Goal: Information Seeking & Learning: Learn about a topic

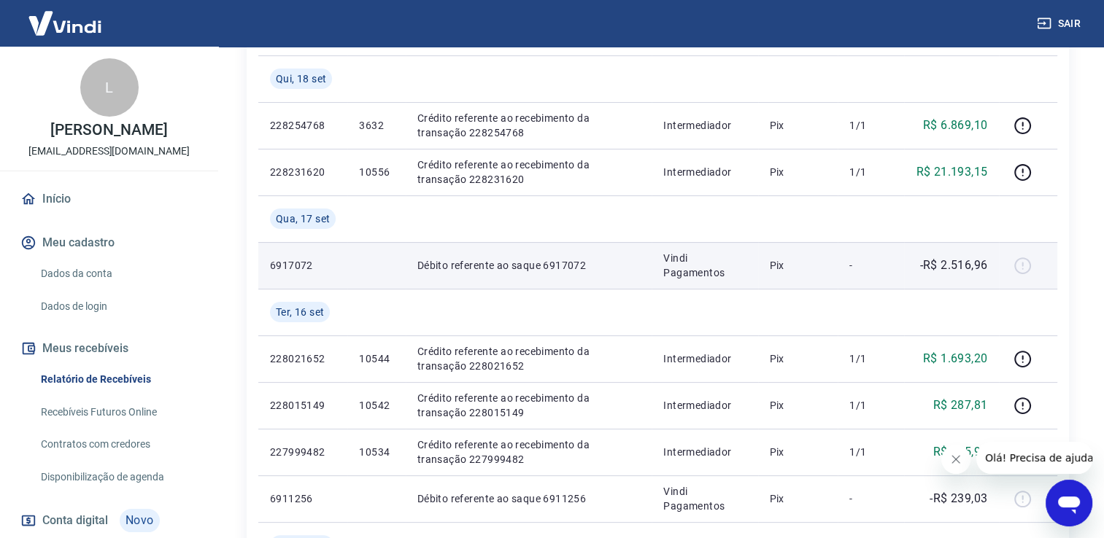
scroll to position [146, 0]
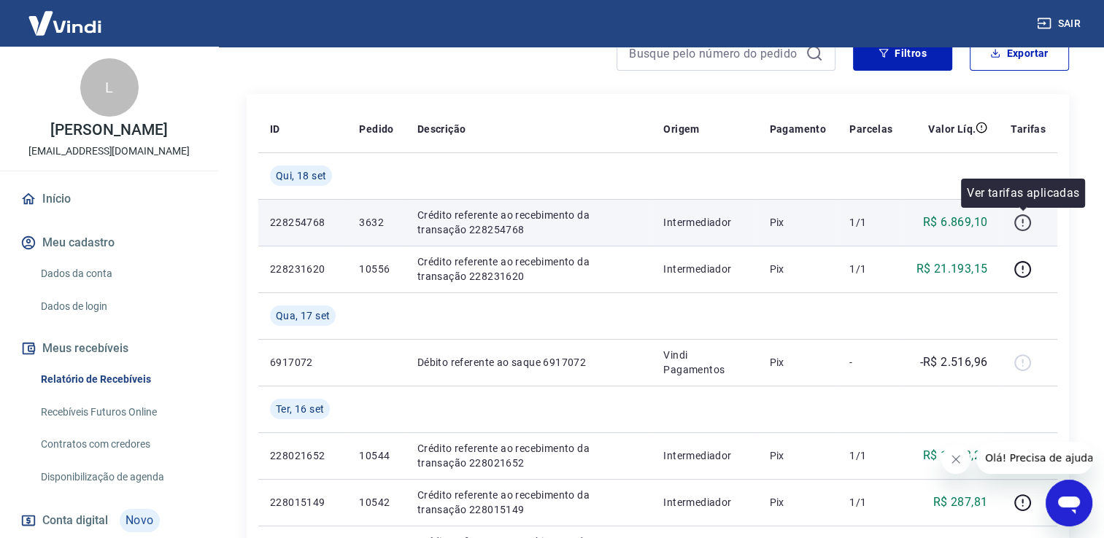
click at [1021, 225] on icon "button" at bounding box center [1022, 223] width 18 height 18
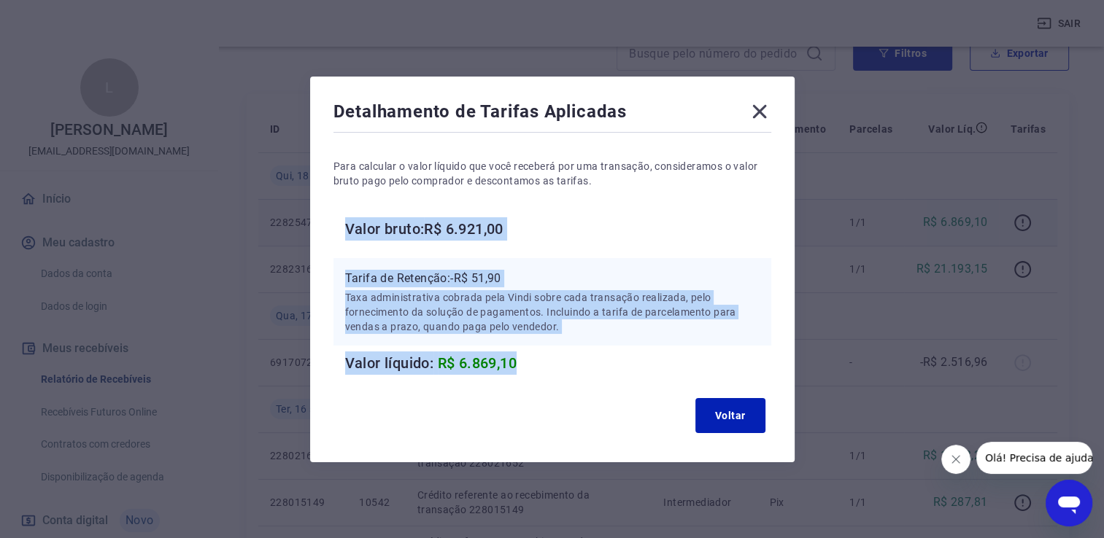
drag, startPoint x: 354, startPoint y: 228, endPoint x: 560, endPoint y: 377, distance: 255.0
click at [560, 377] on div "Detalhamento de Tarifas Aplicadas Para calcular o valor líquido que você recebe…" at bounding box center [552, 270] width 484 height 386
click at [518, 319] on p "Taxa administrativa cobrada pela Vindi sobre cada transação realizada, pelo for…" at bounding box center [552, 312] width 414 height 44
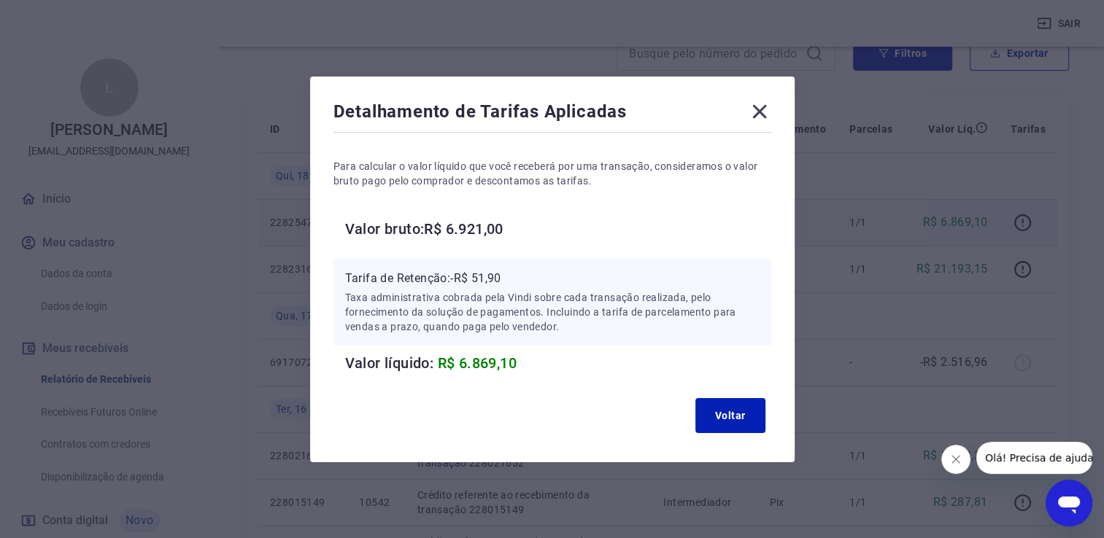
click at [771, 109] on icon at bounding box center [759, 111] width 23 height 23
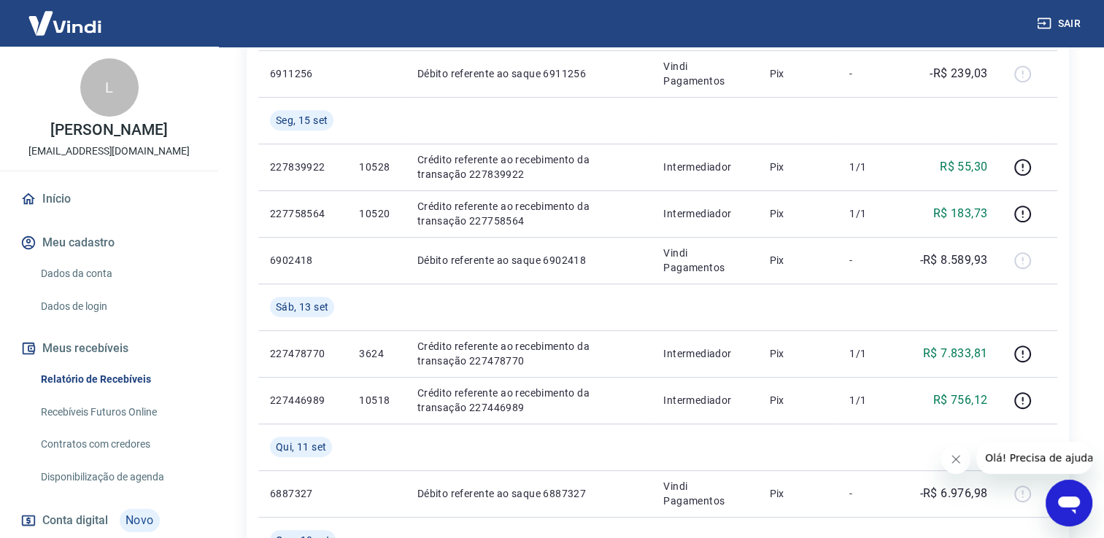
scroll to position [803, 0]
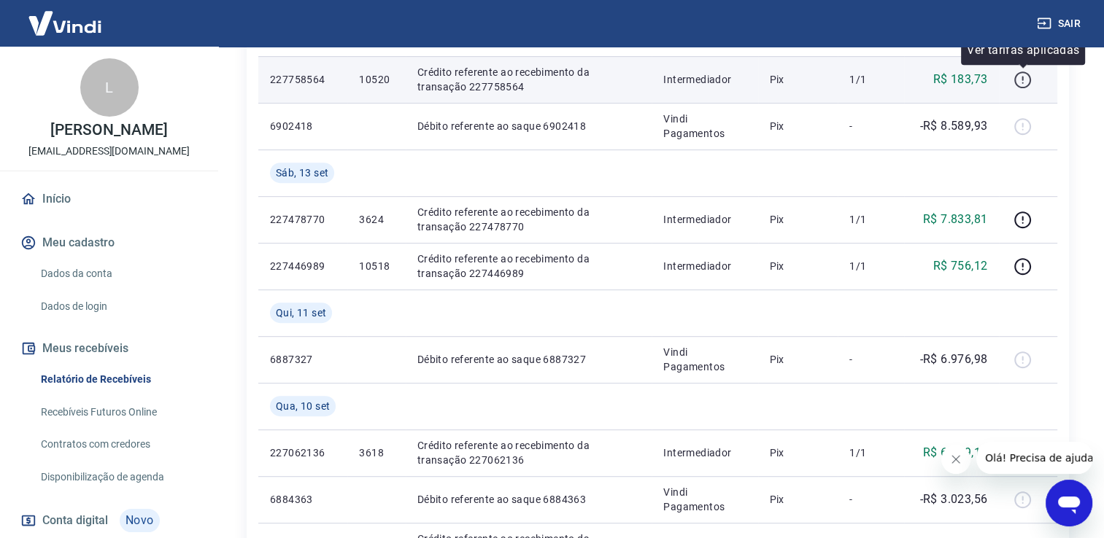
click at [1019, 75] on icon "button" at bounding box center [1022, 80] width 18 height 18
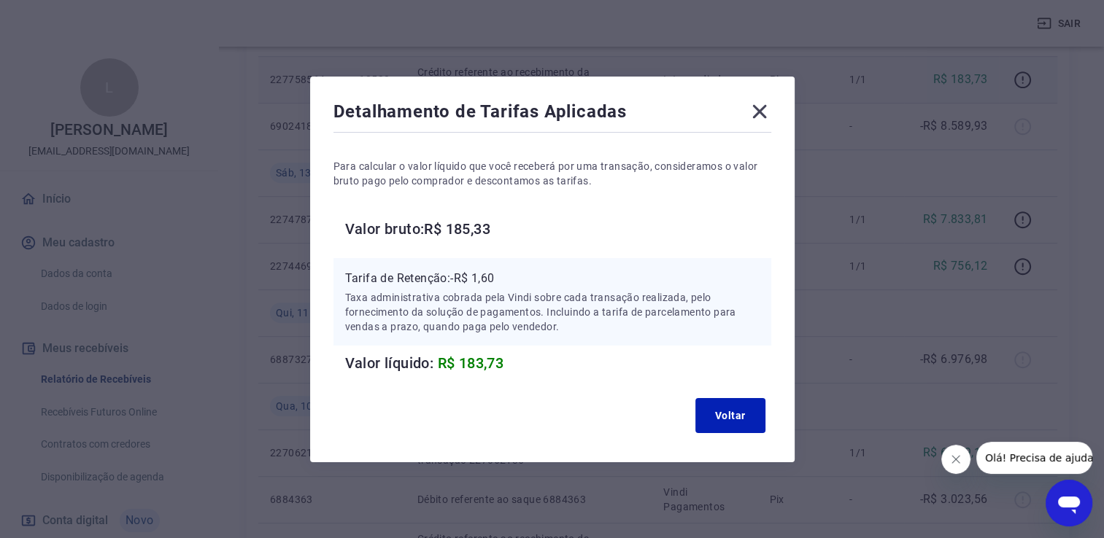
click at [762, 112] on icon at bounding box center [759, 111] width 14 height 14
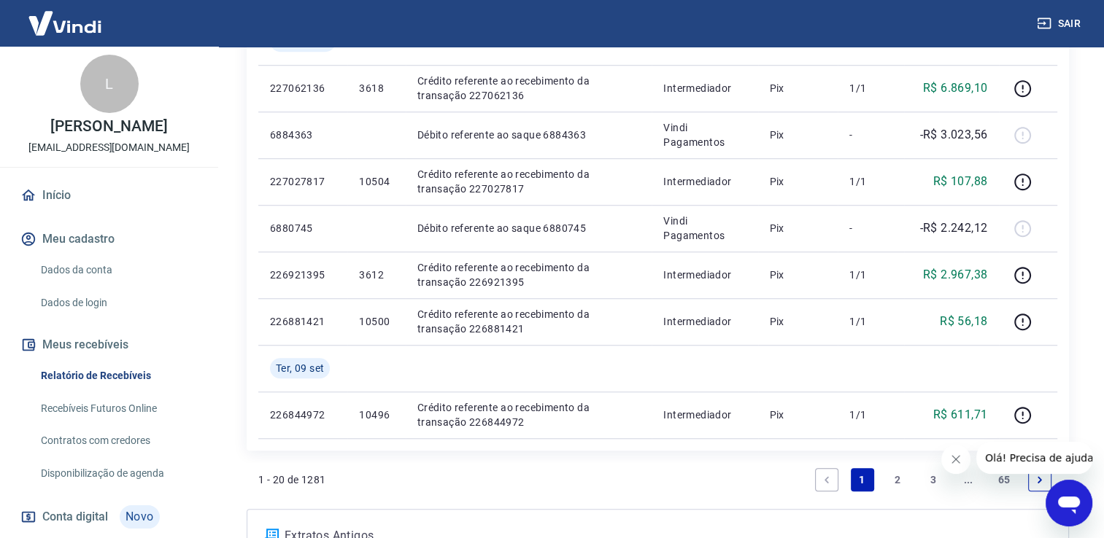
scroll to position [0, 0]
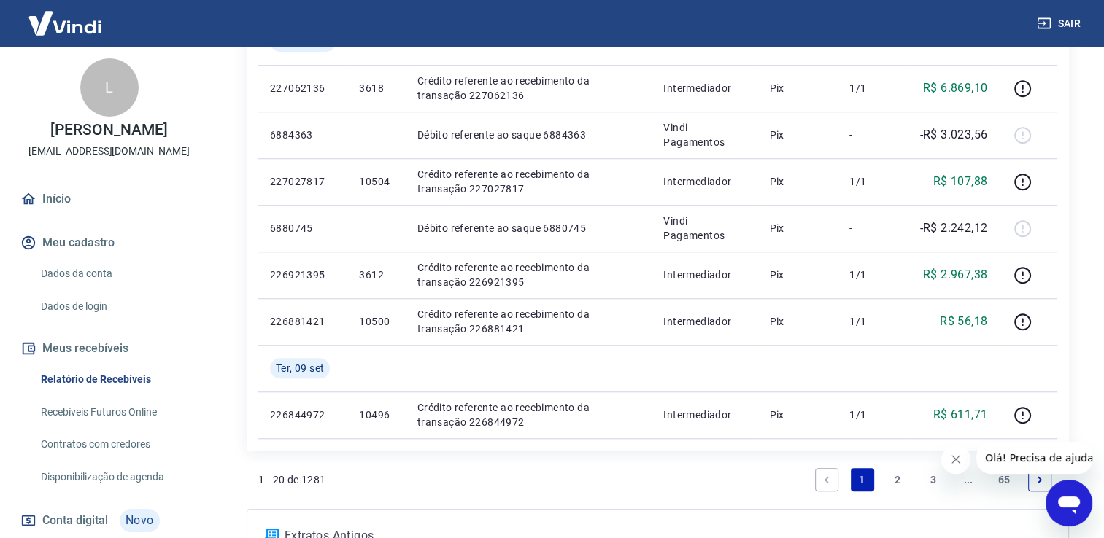
click at [38, 26] on img at bounding box center [65, 23] width 95 height 45
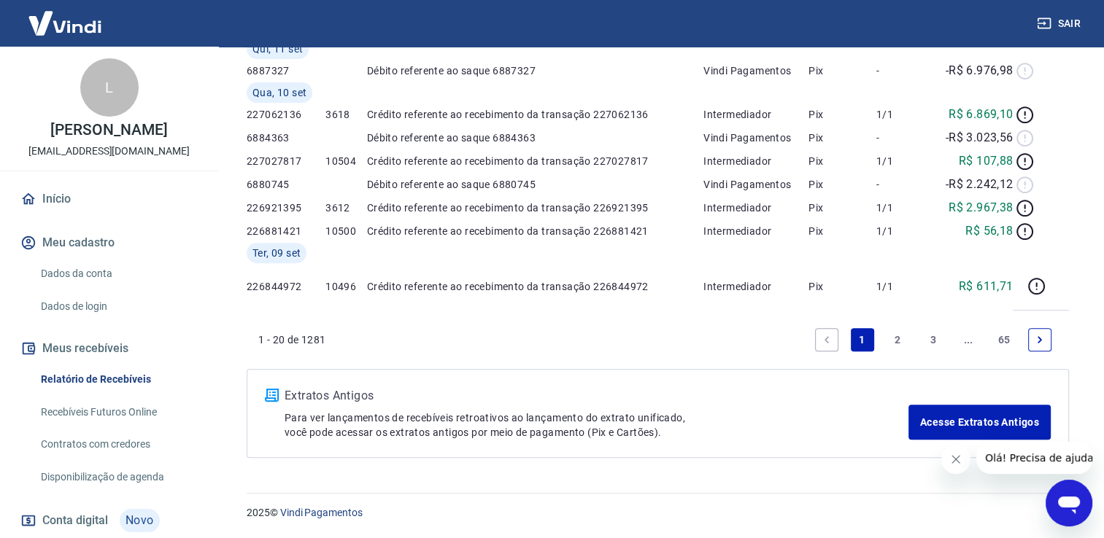
scroll to position [763, 0]
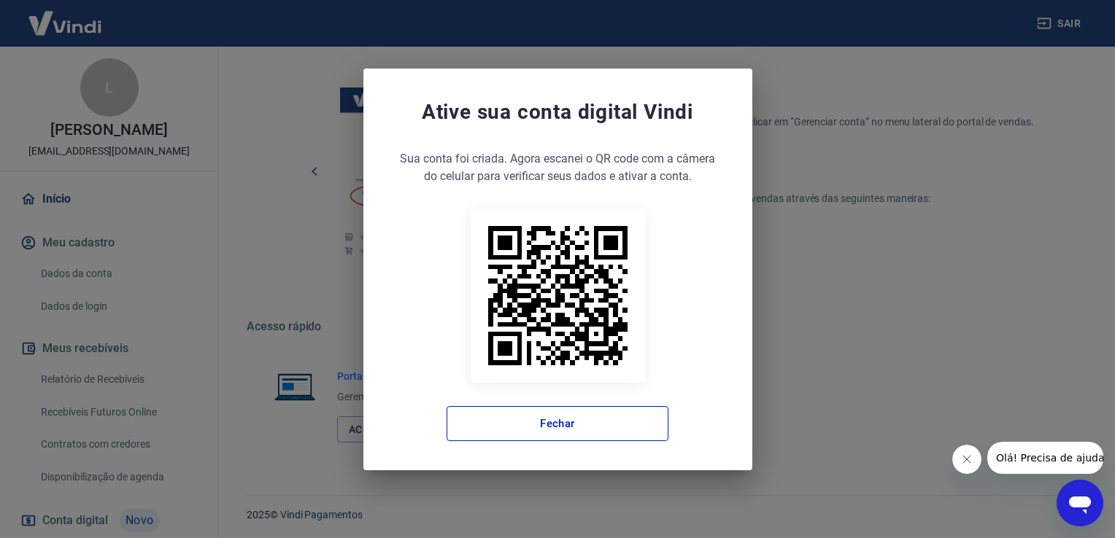
click at [44, 218] on div "Ative sua conta digital [PERSON_NAME] conta foi criada. Agora clique no botão a…" at bounding box center [557, 269] width 1115 height 538
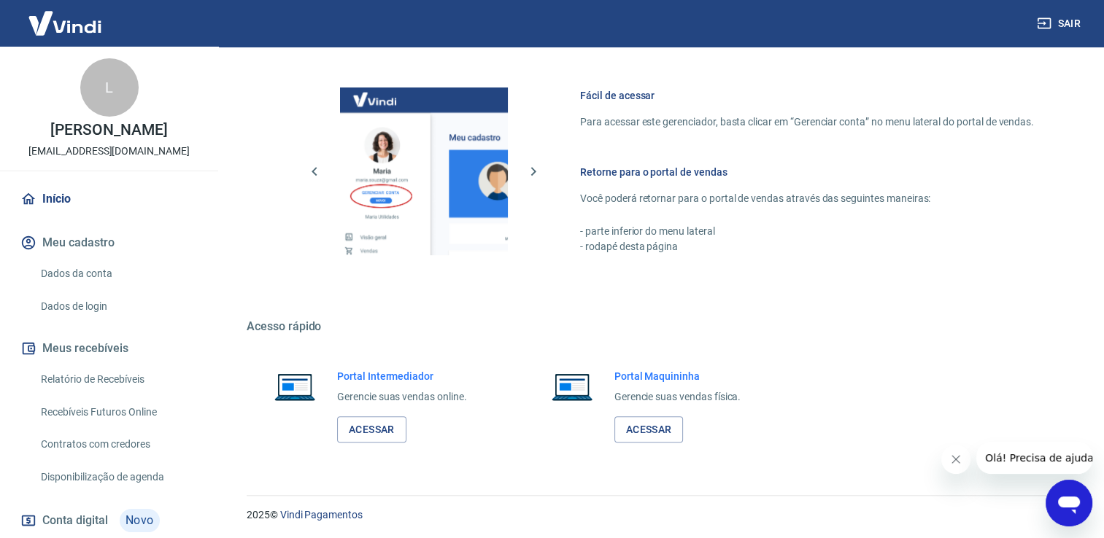
click at [54, 208] on link "Início" at bounding box center [109, 199] width 183 height 32
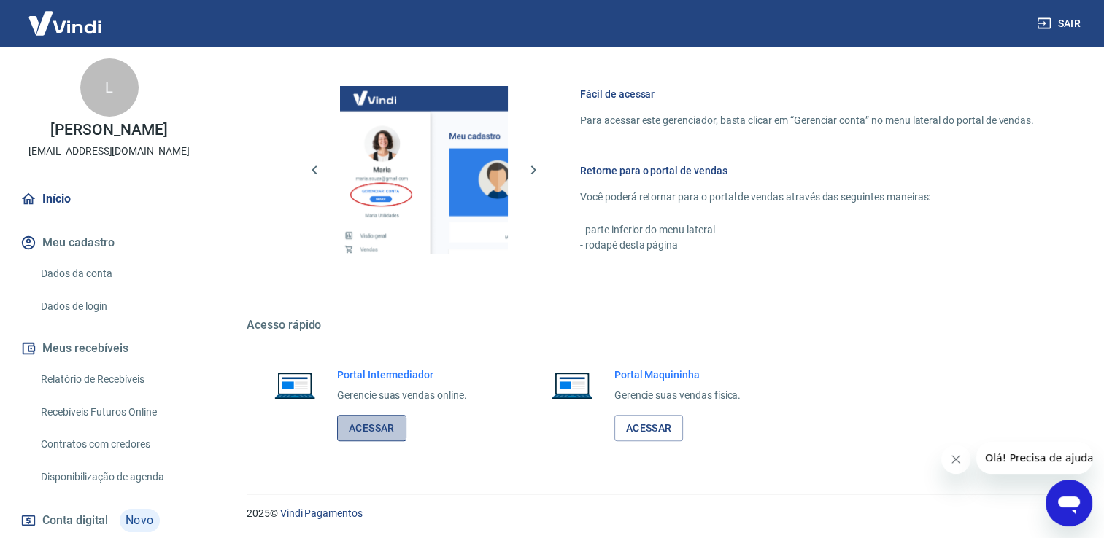
click at [377, 429] on link "Acessar" at bounding box center [371, 428] width 69 height 27
click at [374, 425] on link "Acessar" at bounding box center [371, 428] width 69 height 27
click at [93, 395] on link "Relatório de Recebíveis" at bounding box center [118, 380] width 166 height 30
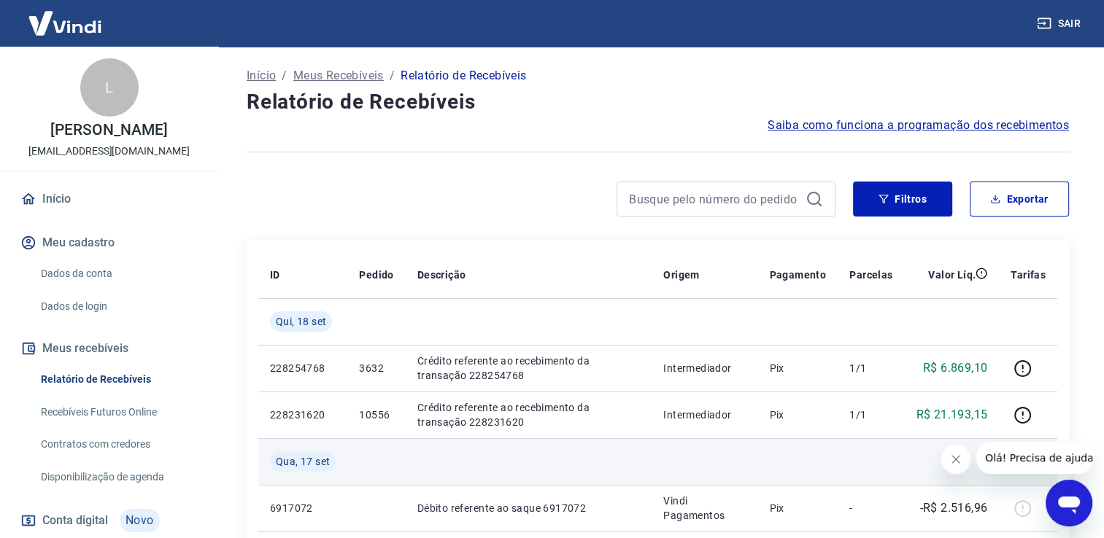
scroll to position [219, 0]
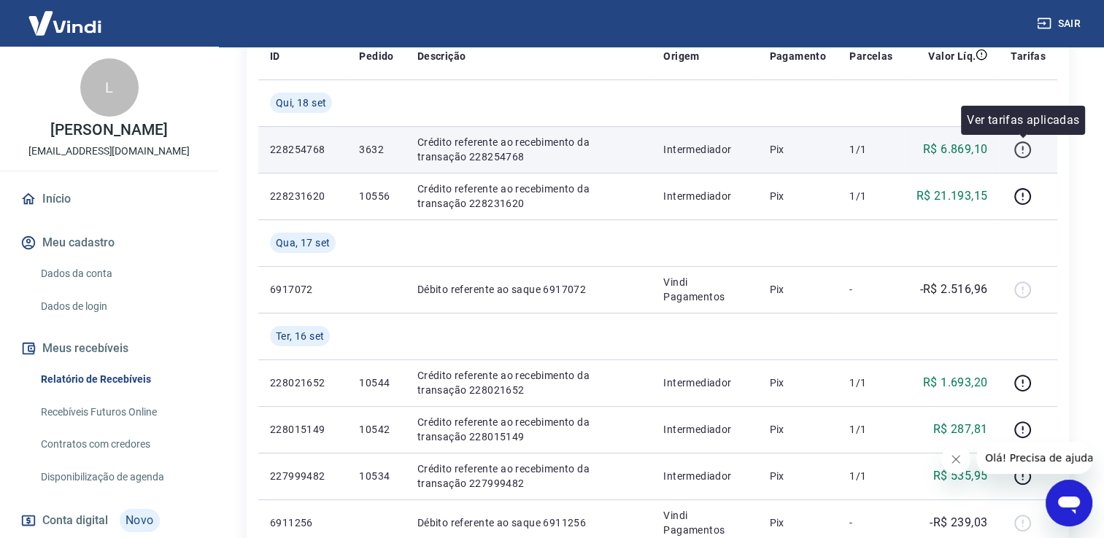
click at [1020, 146] on icon "button" at bounding box center [1022, 150] width 18 height 18
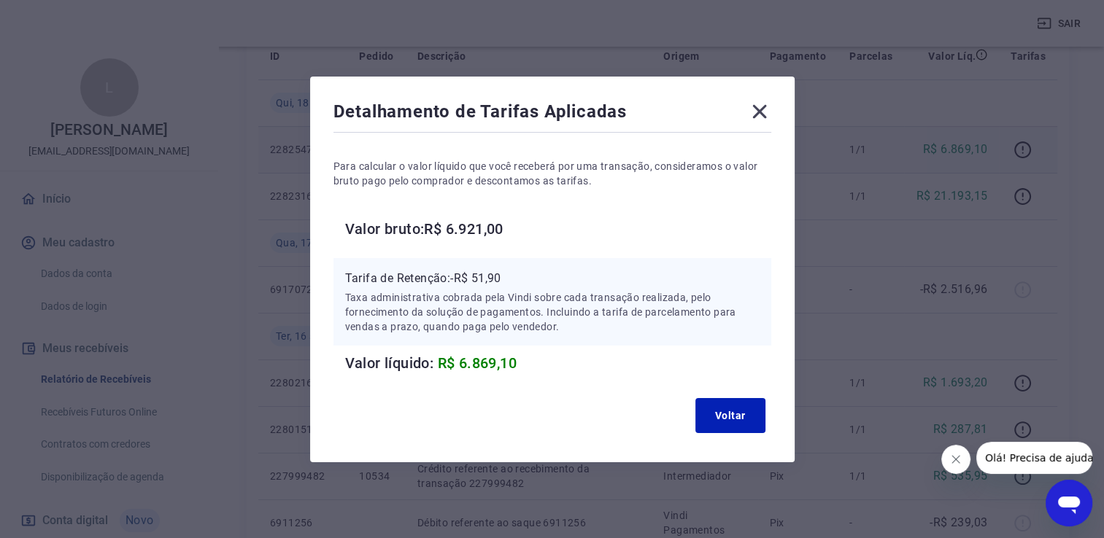
click at [766, 111] on icon at bounding box center [759, 111] width 14 height 14
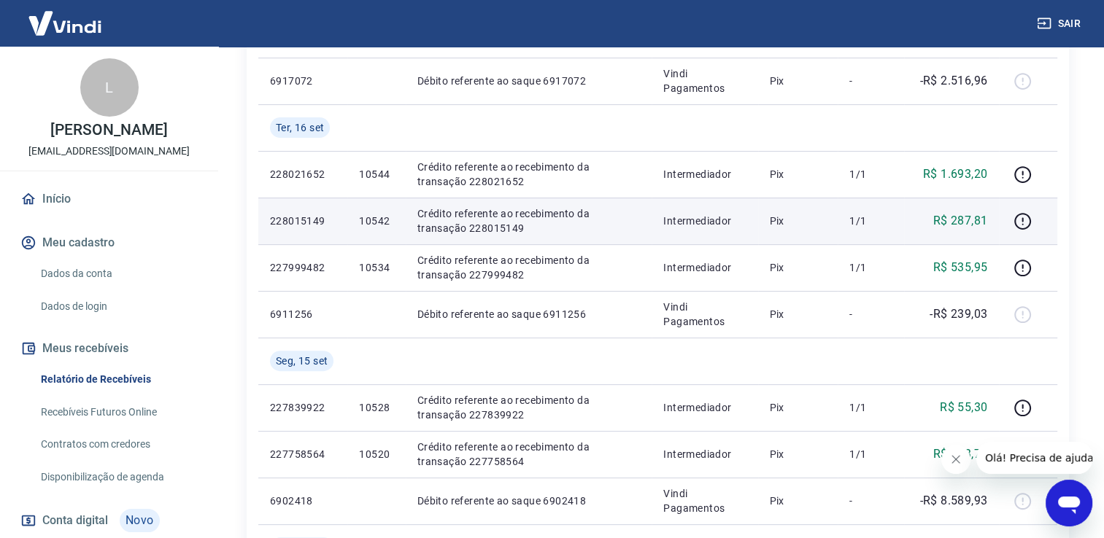
scroll to position [511, 0]
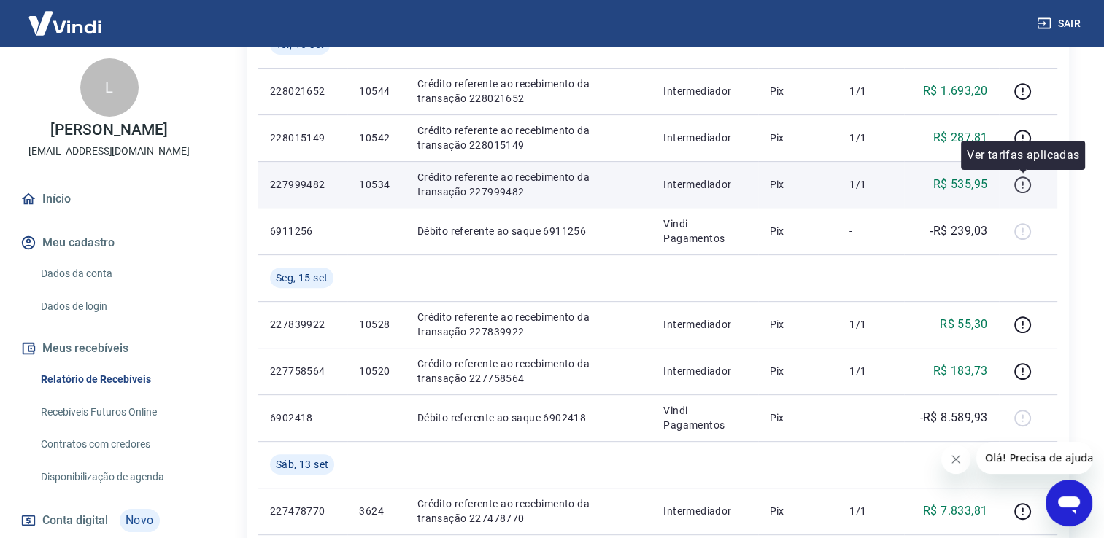
click at [1024, 179] on icon "button" at bounding box center [1022, 185] width 18 height 18
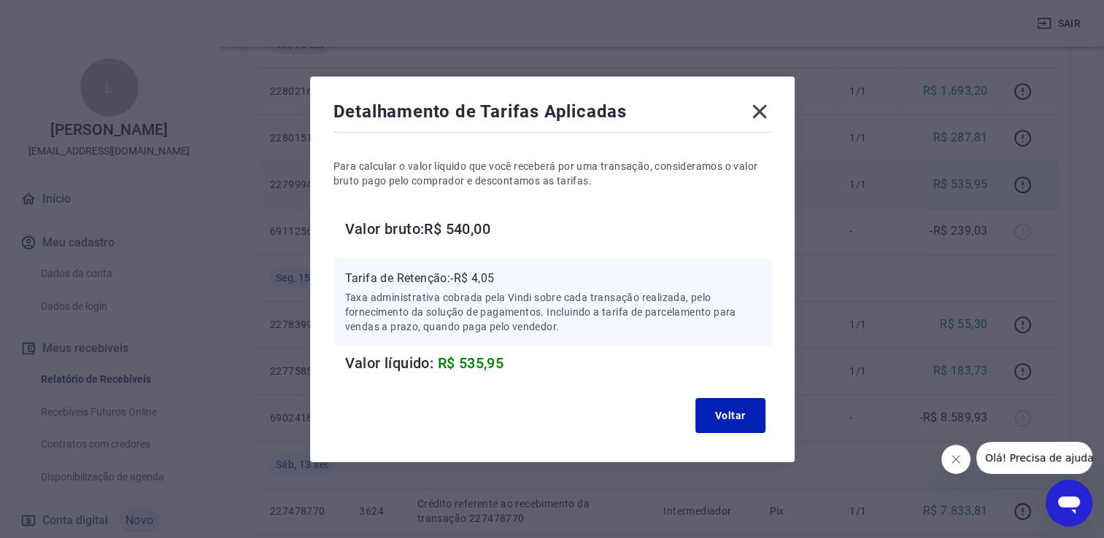
click at [424, 125] on div "Detalhamento de Tarifas Aplicadas" at bounding box center [552, 114] width 438 height 29
click at [431, 118] on div "Detalhamento de Tarifas Aplicadas" at bounding box center [552, 114] width 438 height 29
click at [771, 107] on icon at bounding box center [759, 111] width 23 height 23
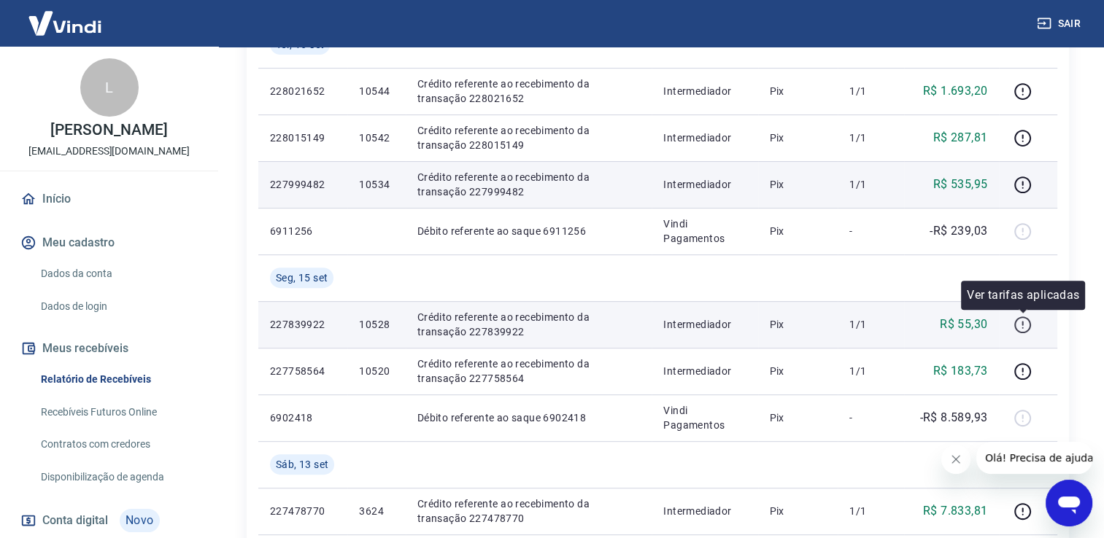
click at [1021, 329] on icon "button" at bounding box center [1022, 325] width 18 height 18
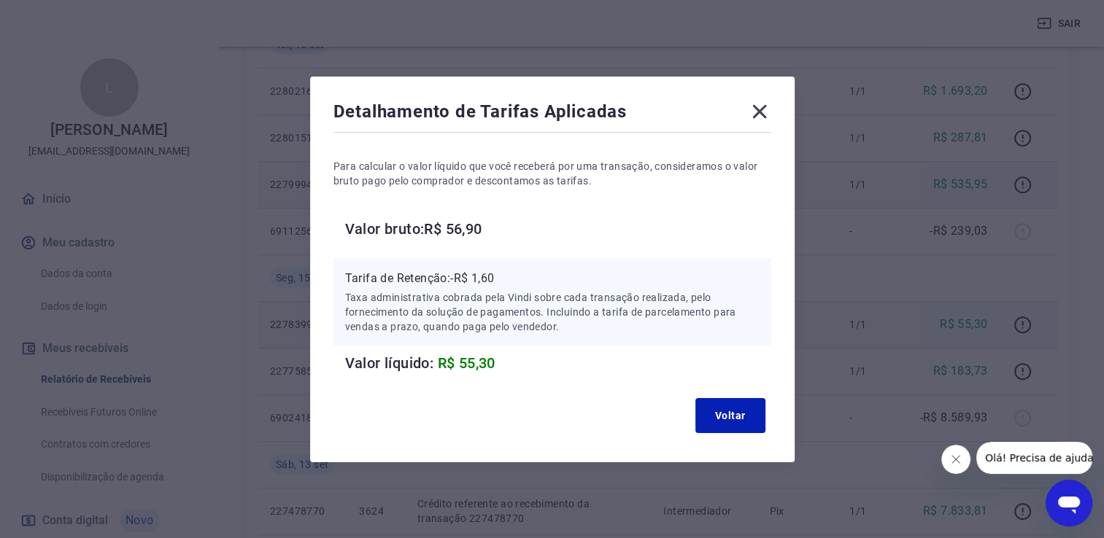
click at [763, 113] on icon at bounding box center [759, 111] width 14 height 14
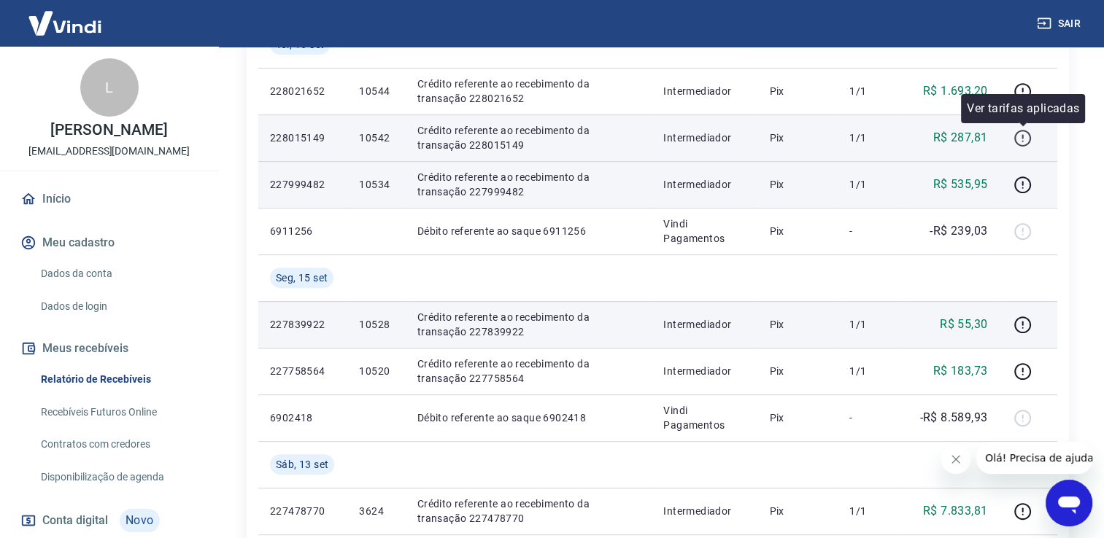
click at [1021, 136] on icon "button" at bounding box center [1022, 138] width 18 height 18
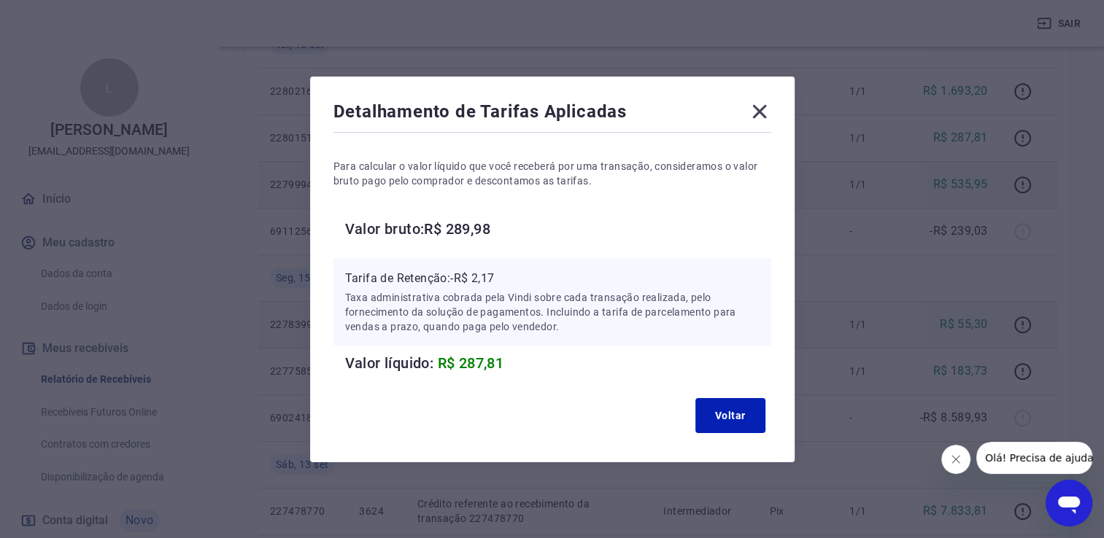
click at [1063, 509] on icon "Abrir janela de mensagens" at bounding box center [1069, 503] width 26 height 26
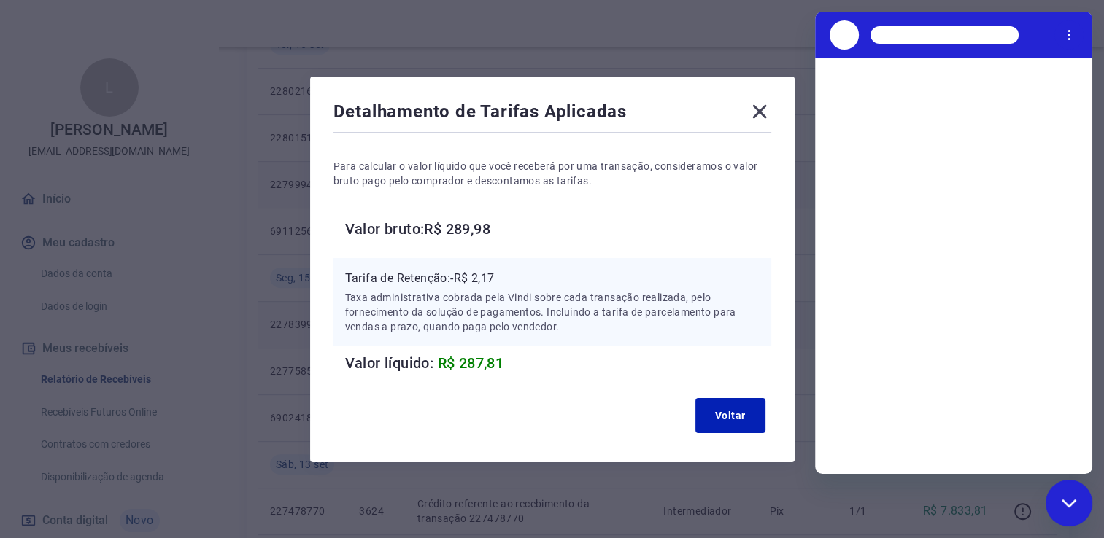
scroll to position [0, 0]
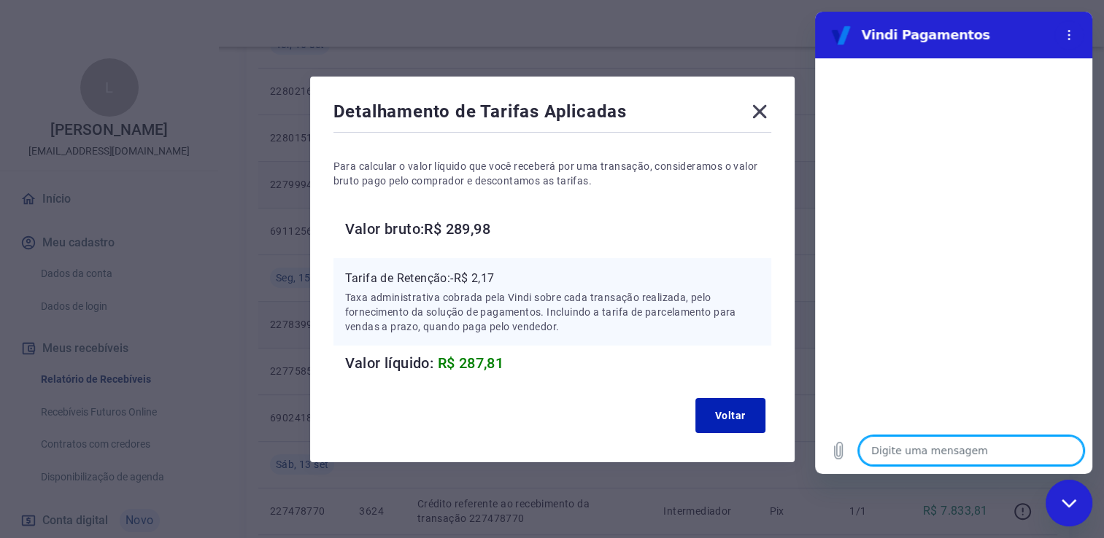
click at [919, 445] on textarea at bounding box center [971, 450] width 225 height 29
type textarea "O"
type textarea "x"
type textarea "Oi"
type textarea "x"
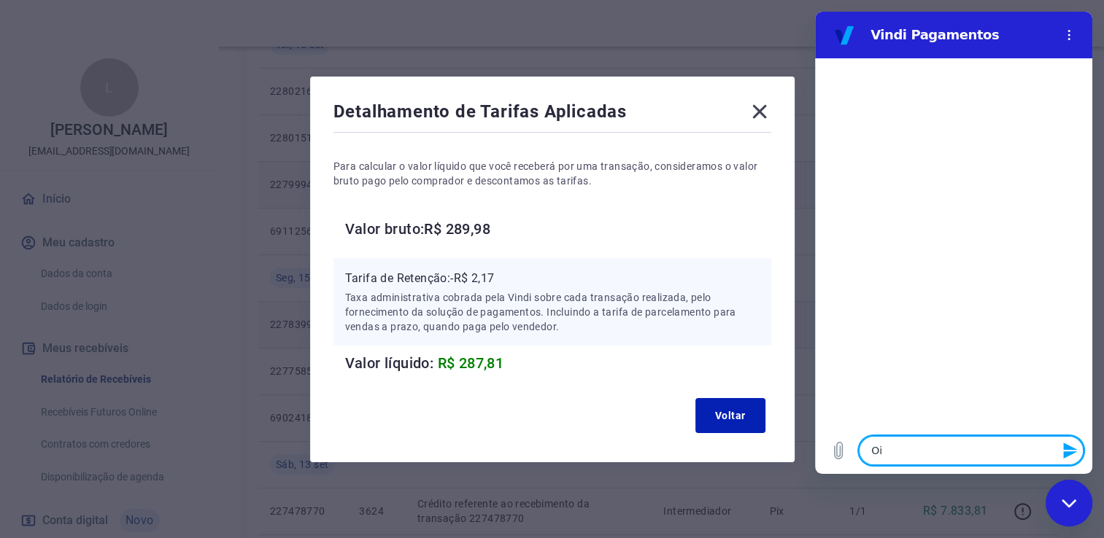
type textarea "Oii"
type textarea "x"
type textarea "Oii"
type textarea "x"
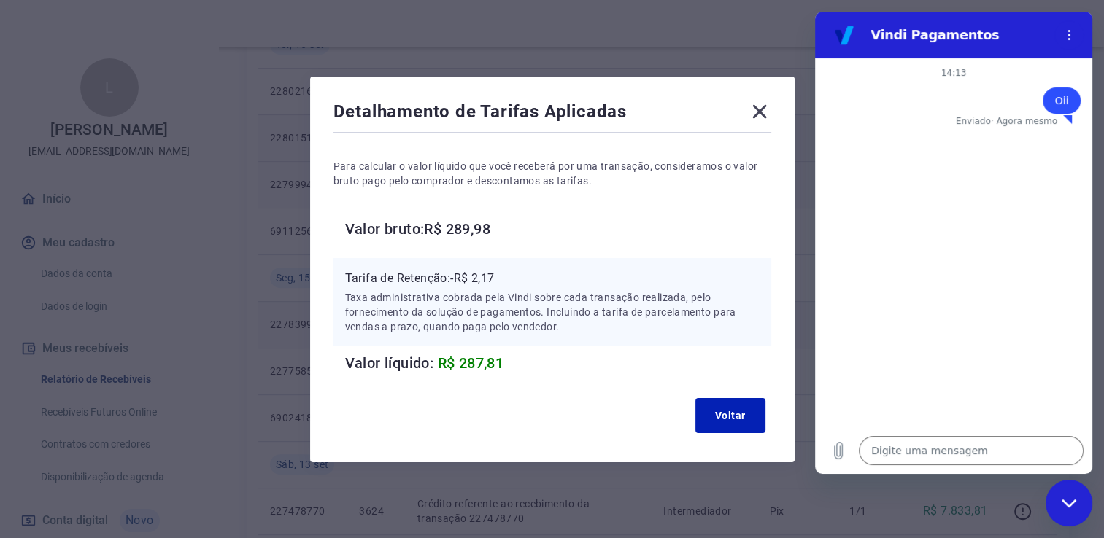
click at [766, 115] on icon at bounding box center [759, 111] width 14 height 14
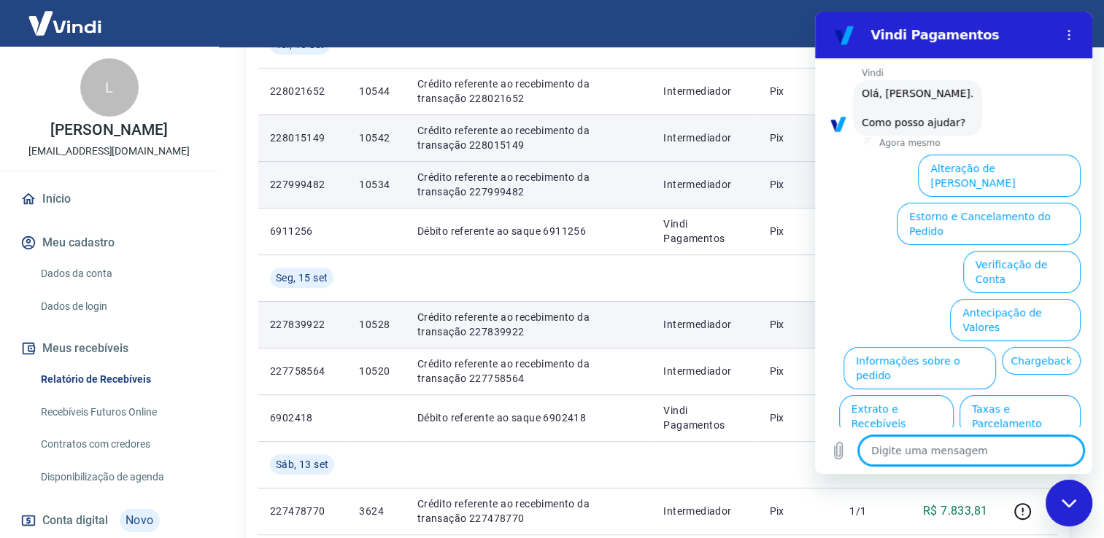
scroll to position [93, 0]
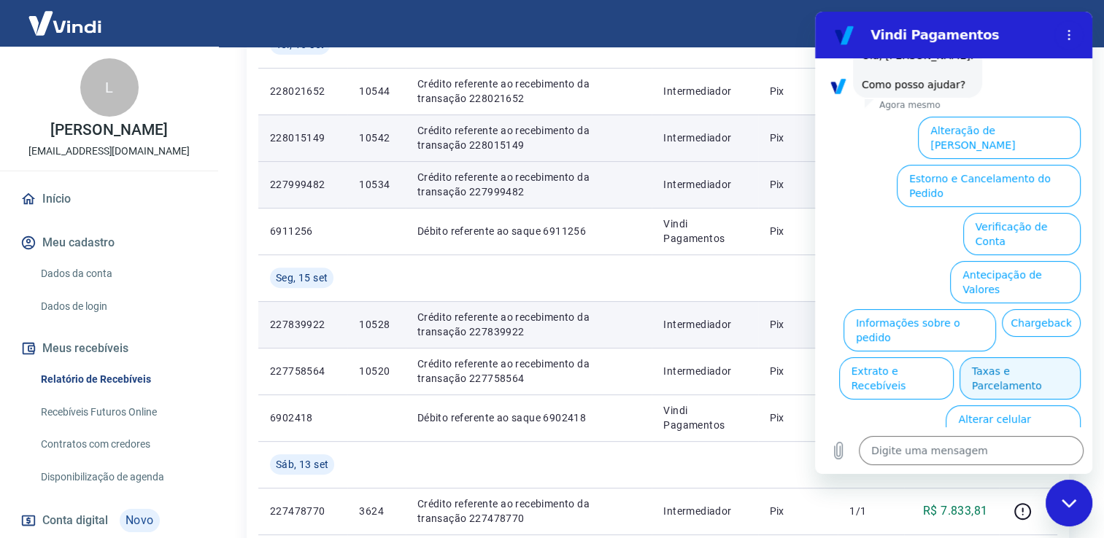
click at [1007, 358] on button "Taxas e Parcelamento" at bounding box center [1019, 379] width 121 height 42
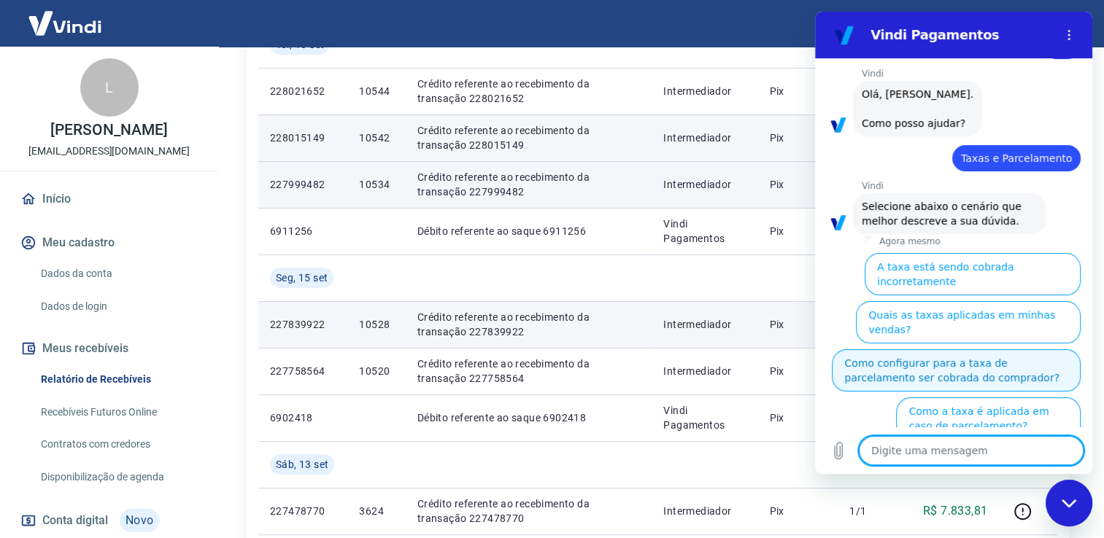
scroll to position [88, 0]
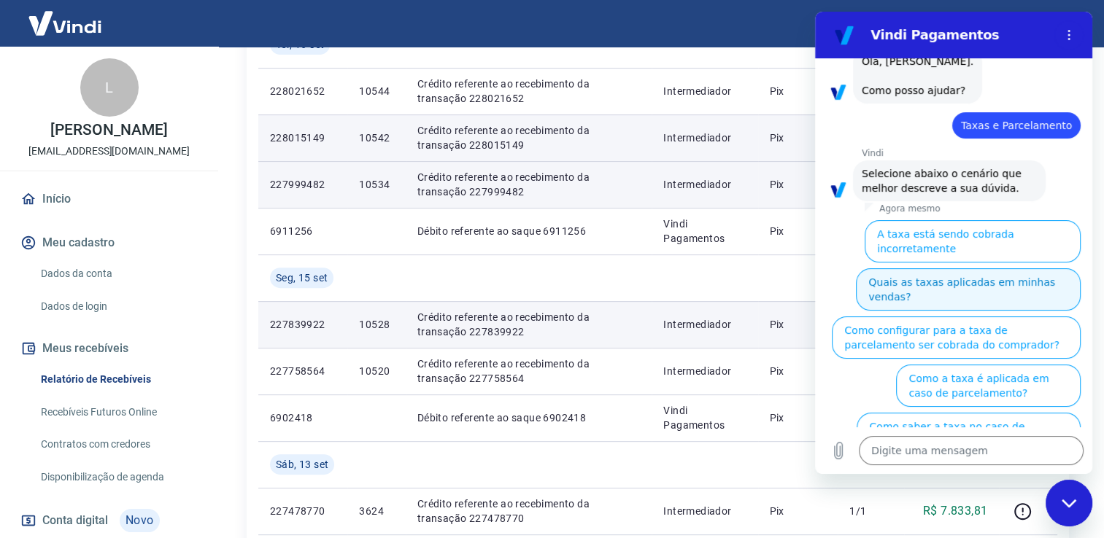
click at [993, 282] on button "Quais as taxas aplicadas em minhas vendas?" at bounding box center [968, 290] width 225 height 42
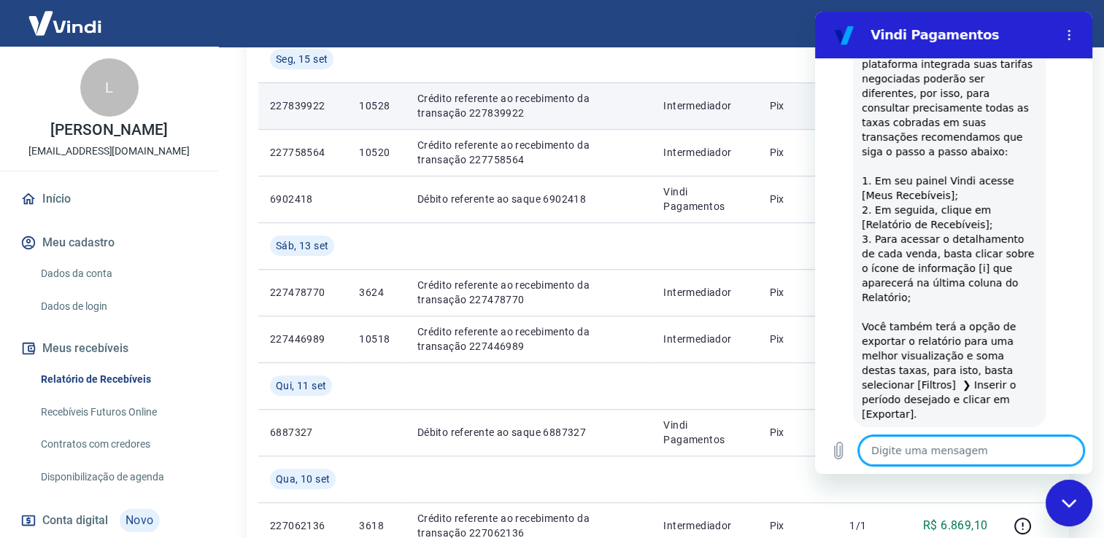
scroll to position [601, 0]
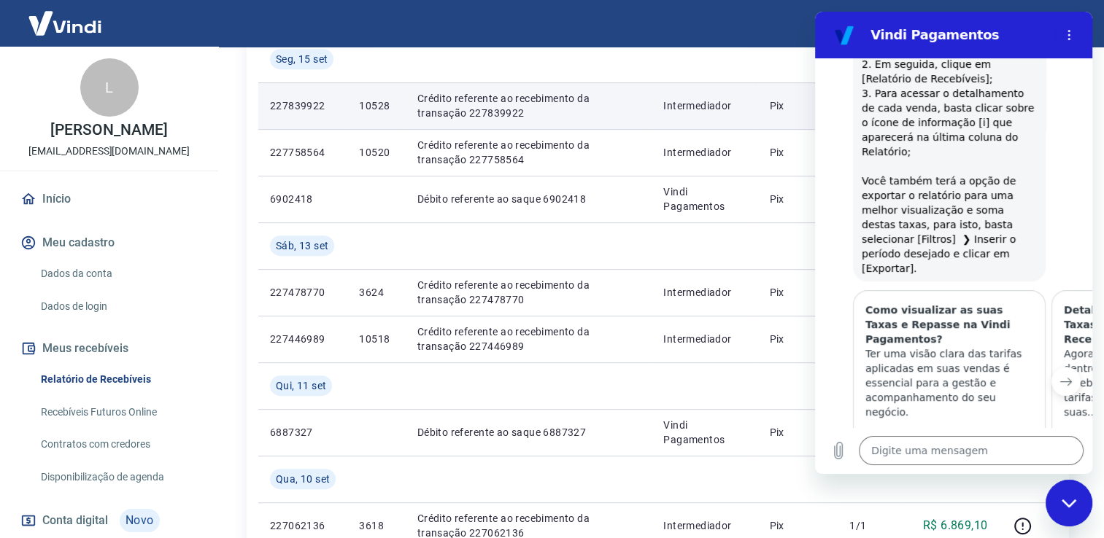
click at [1060, 376] on icon "Próximo item" at bounding box center [1066, 382] width 12 height 12
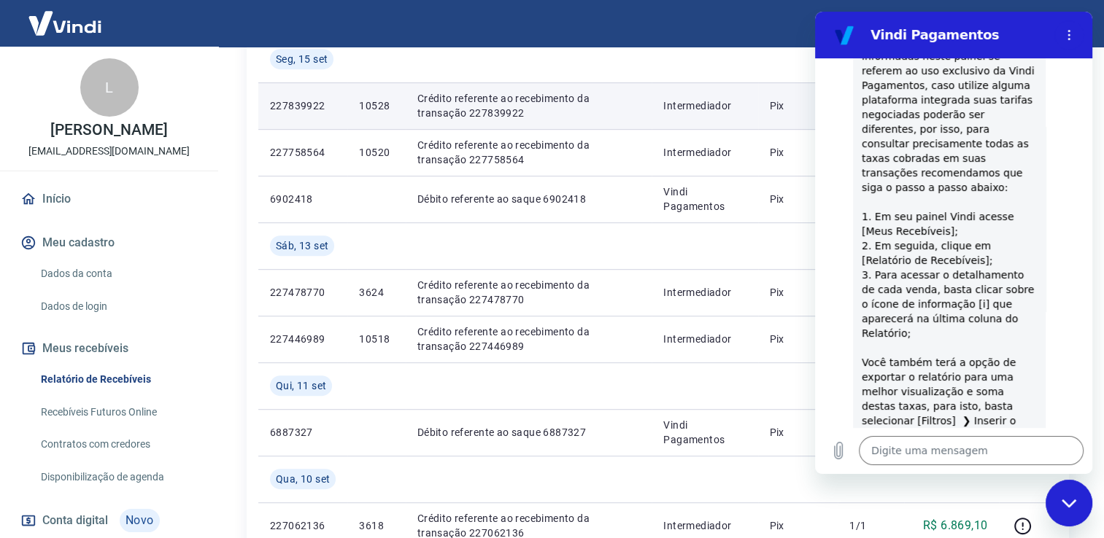
scroll to position [493, 0]
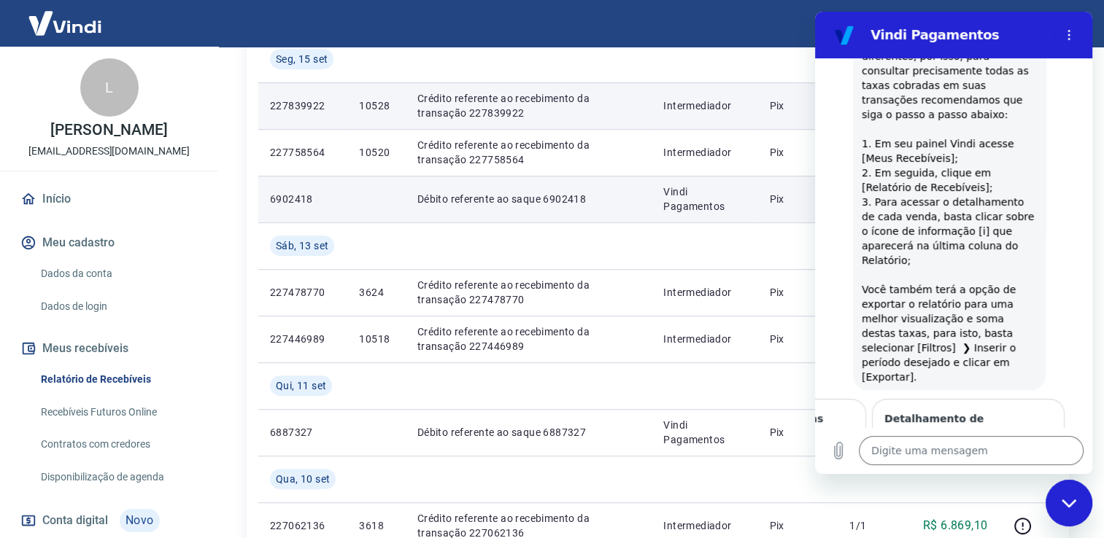
drag, startPoint x: 565, startPoint y: 217, endPoint x: 553, endPoint y: 209, distance: 14.2
click at [555, 209] on td "Débito referente ao saque 6902418" at bounding box center [529, 199] width 247 height 47
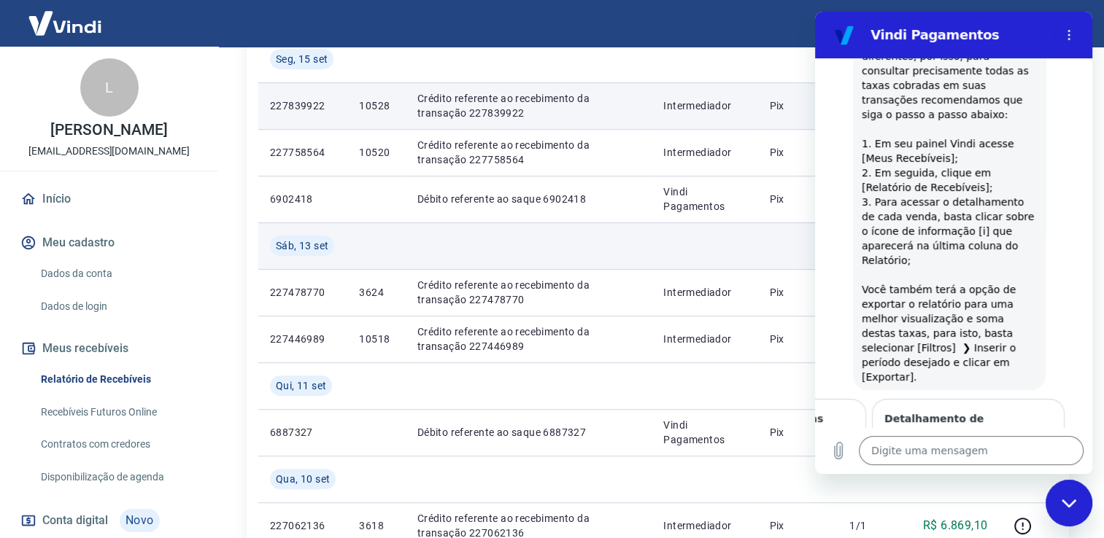
click at [665, 250] on td at bounding box center [705, 246] width 106 height 47
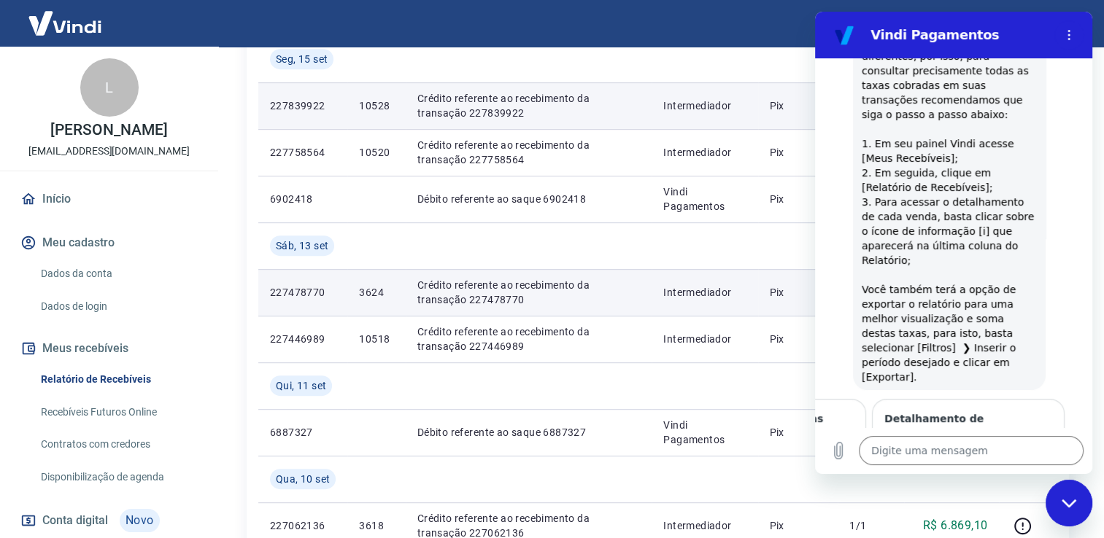
click at [692, 291] on p "Intermediador" at bounding box center [704, 292] width 82 height 15
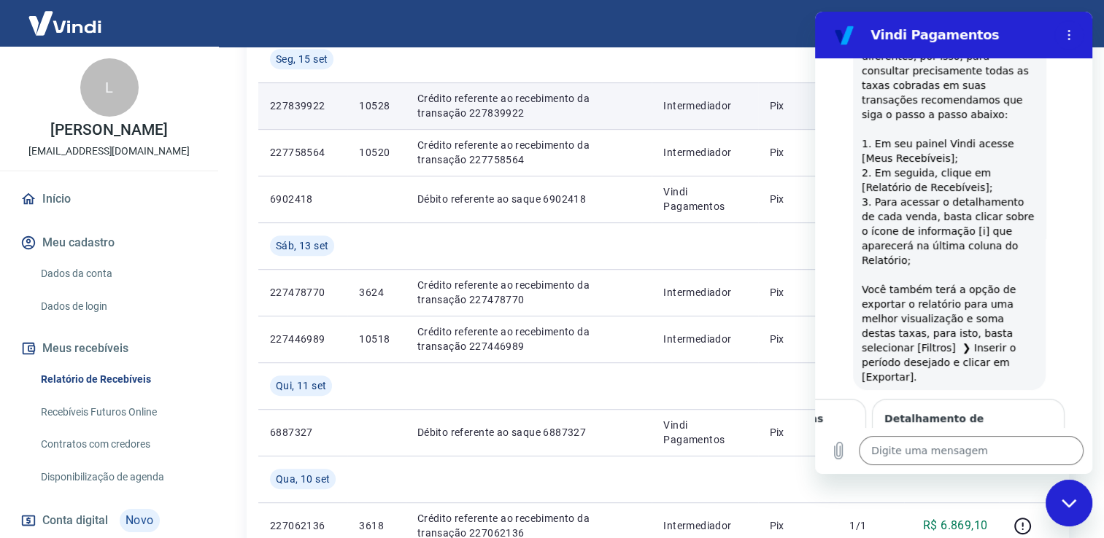
click at [1069, 490] on div "Fechar janela de mensagens" at bounding box center [1069, 504] width 44 height 44
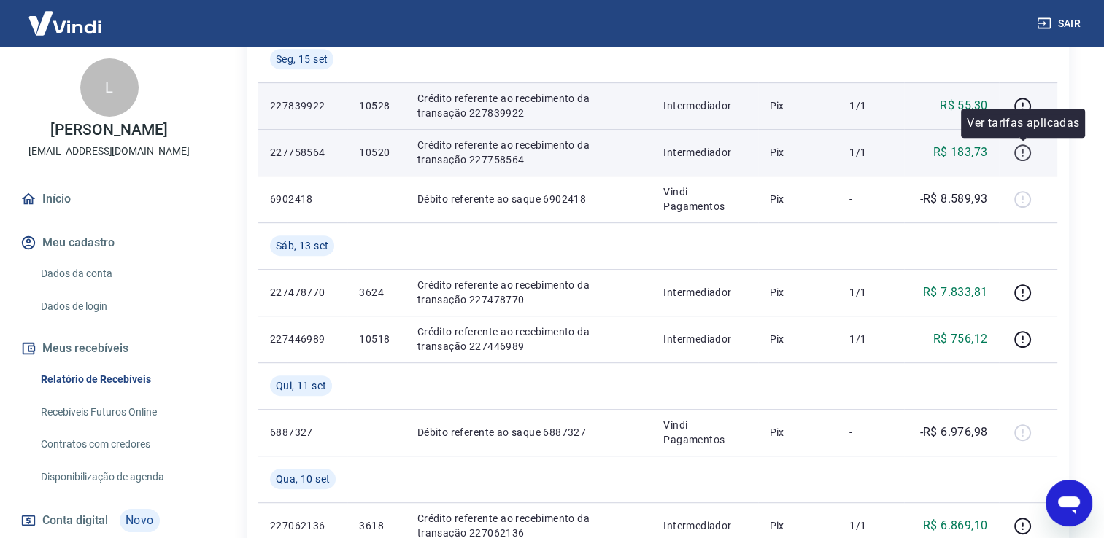
click at [1014, 158] on icon "button" at bounding box center [1022, 153] width 18 height 18
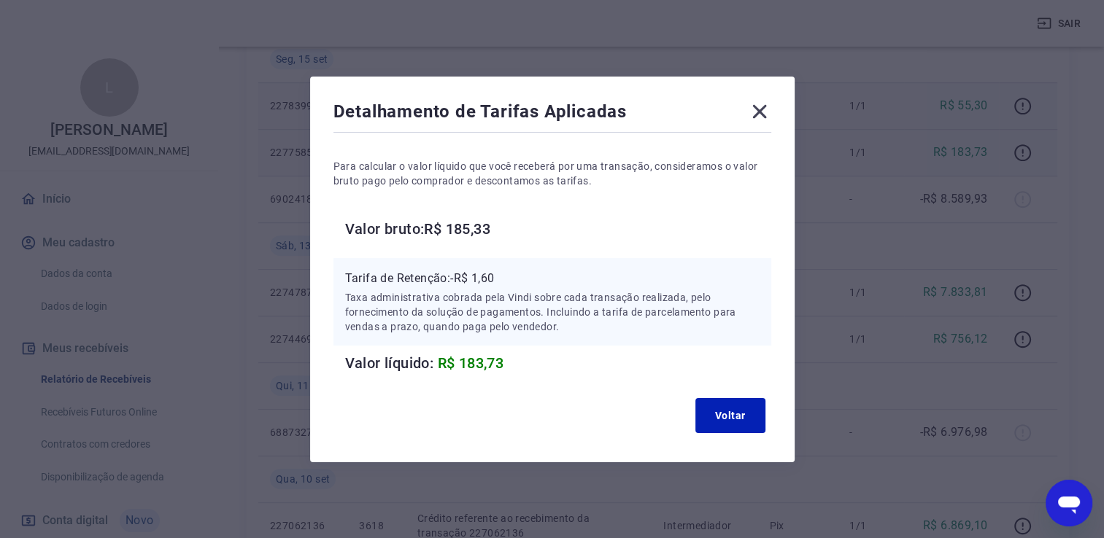
click at [509, 279] on p "Tarifa de Retenção: -R$ 1,60" at bounding box center [552, 279] width 414 height 18
click at [756, 118] on icon at bounding box center [759, 111] width 23 height 23
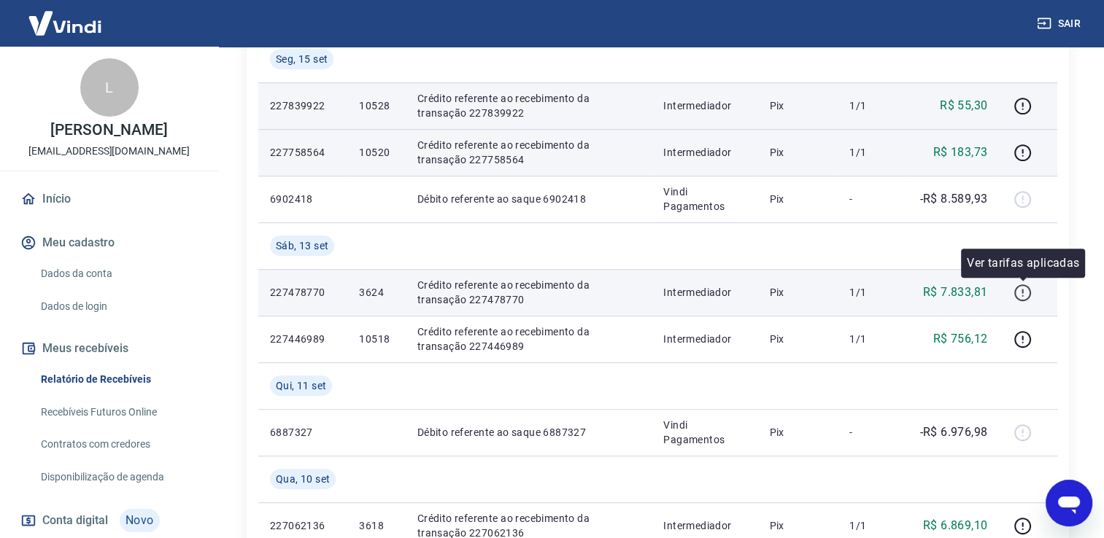
click at [1024, 291] on icon "button" at bounding box center [1022, 293] width 18 height 18
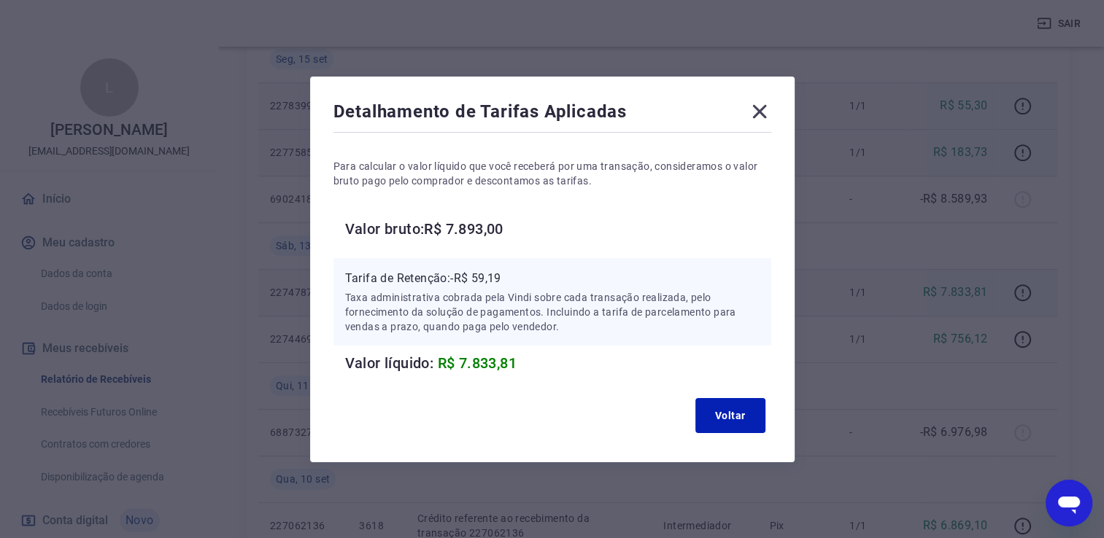
click at [763, 111] on icon at bounding box center [759, 111] width 14 height 14
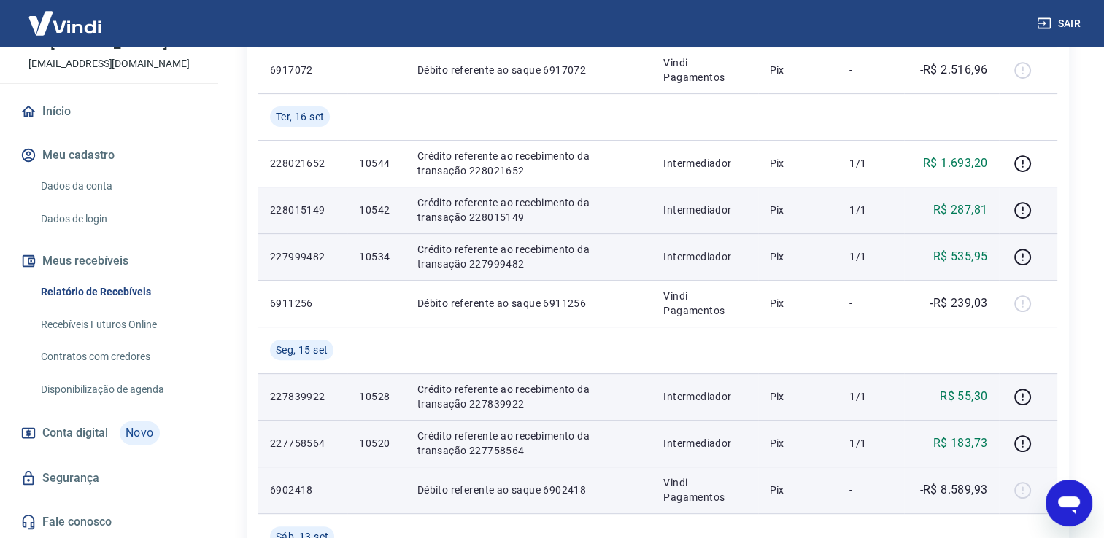
scroll to position [511, 0]
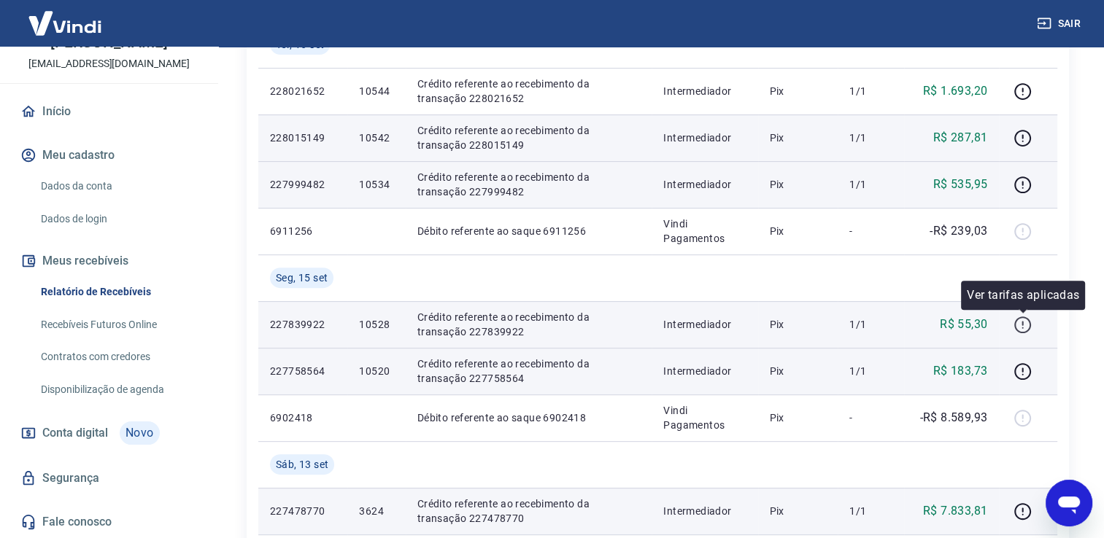
click at [1023, 324] on icon "button" at bounding box center [1021, 323] width 1 height 4
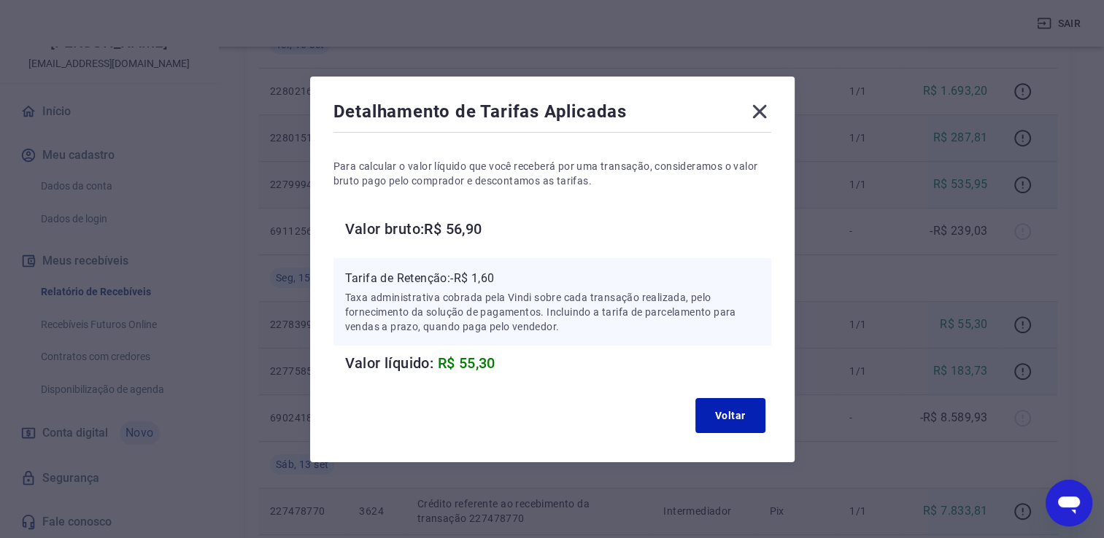
click at [770, 109] on icon at bounding box center [759, 111] width 23 height 23
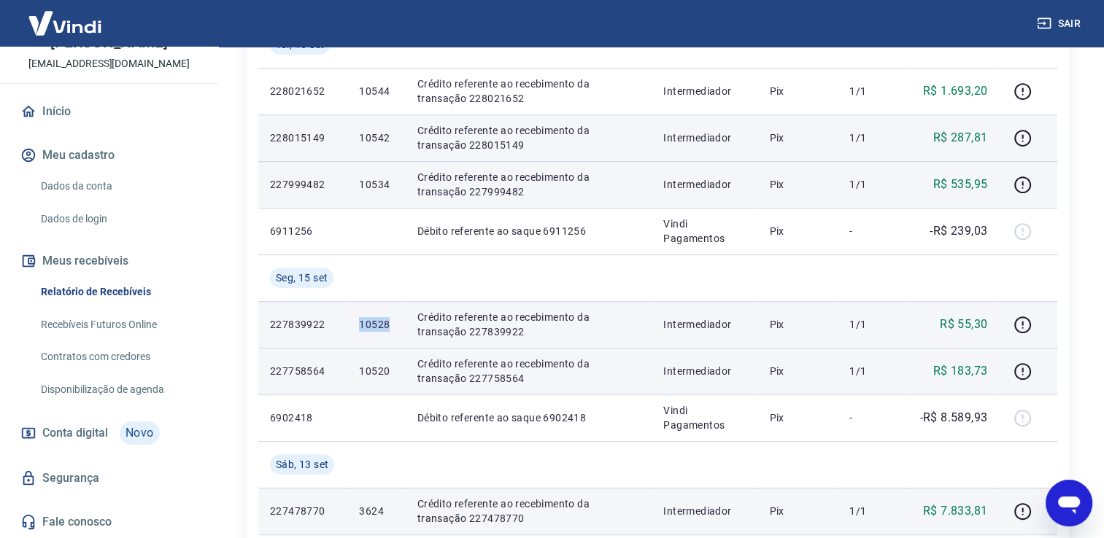
drag, startPoint x: 360, startPoint y: 322, endPoint x: 387, endPoint y: 322, distance: 27.0
click at [387, 322] on p "10528" at bounding box center [376, 324] width 34 height 15
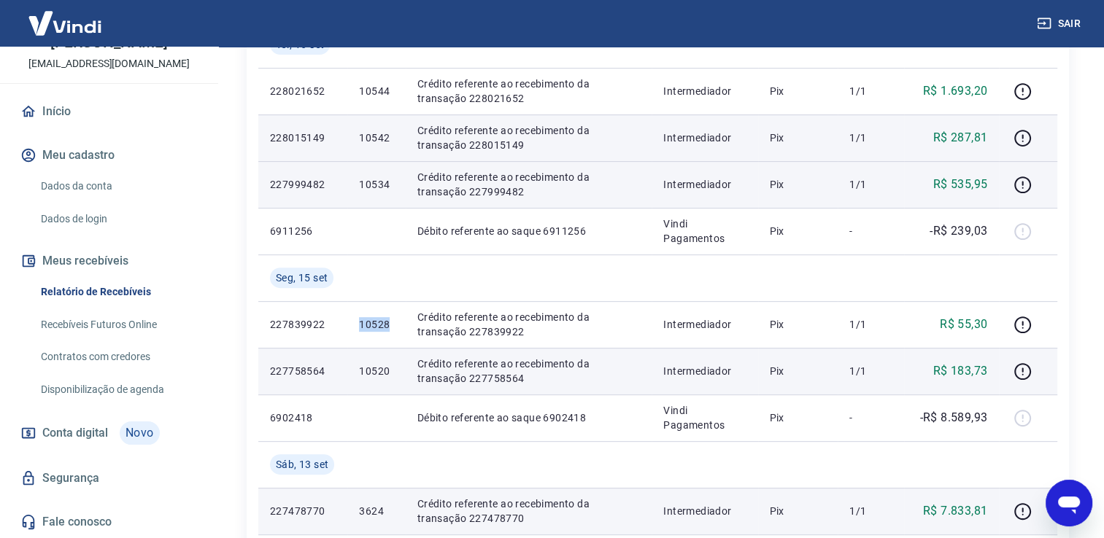
copy p "10528"
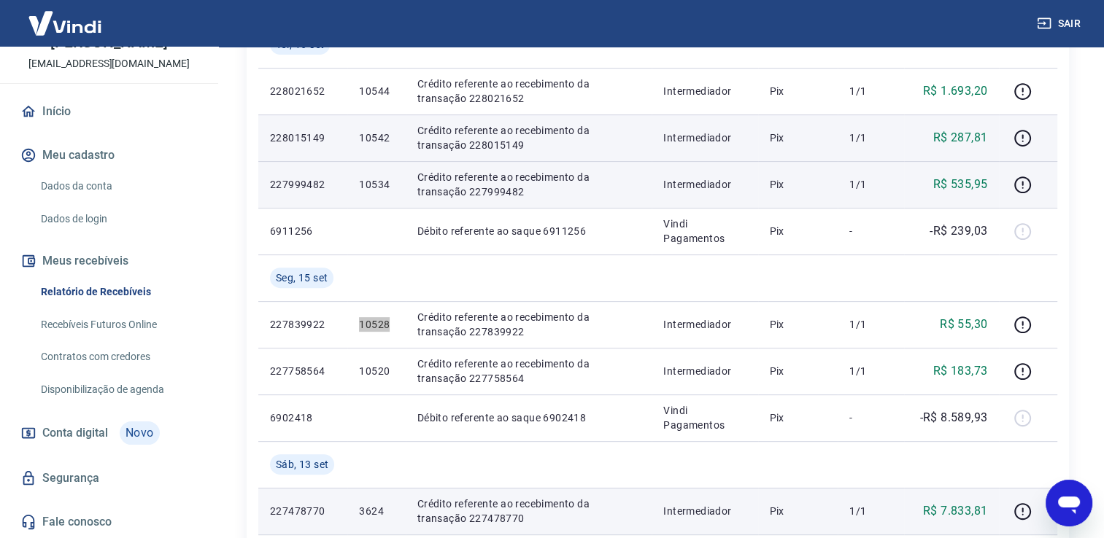
click at [1067, 503] on icon "Abrir janela de mensagens" at bounding box center [1069, 506] width 22 height 18
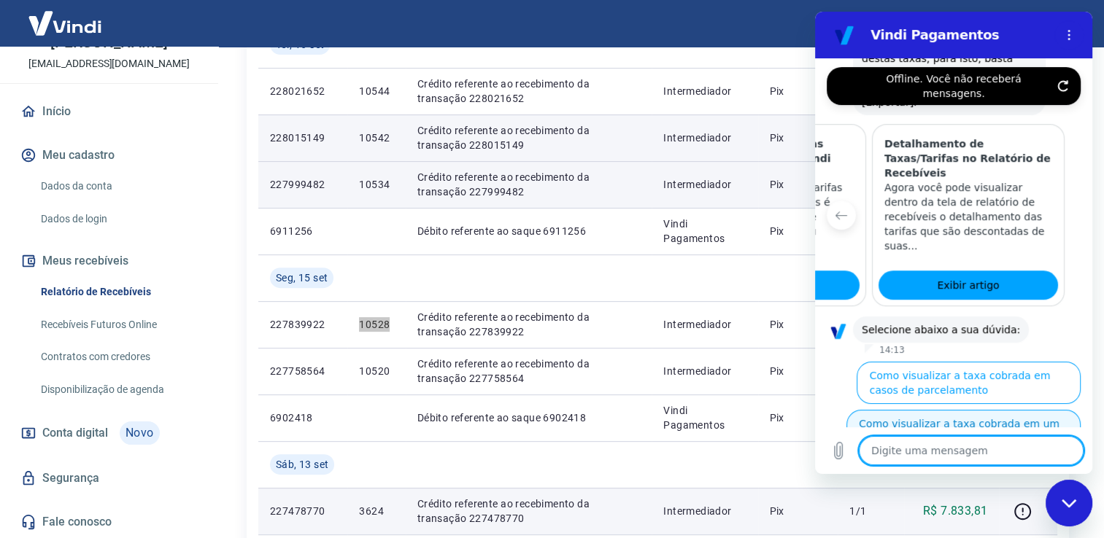
scroll to position [784, 0]
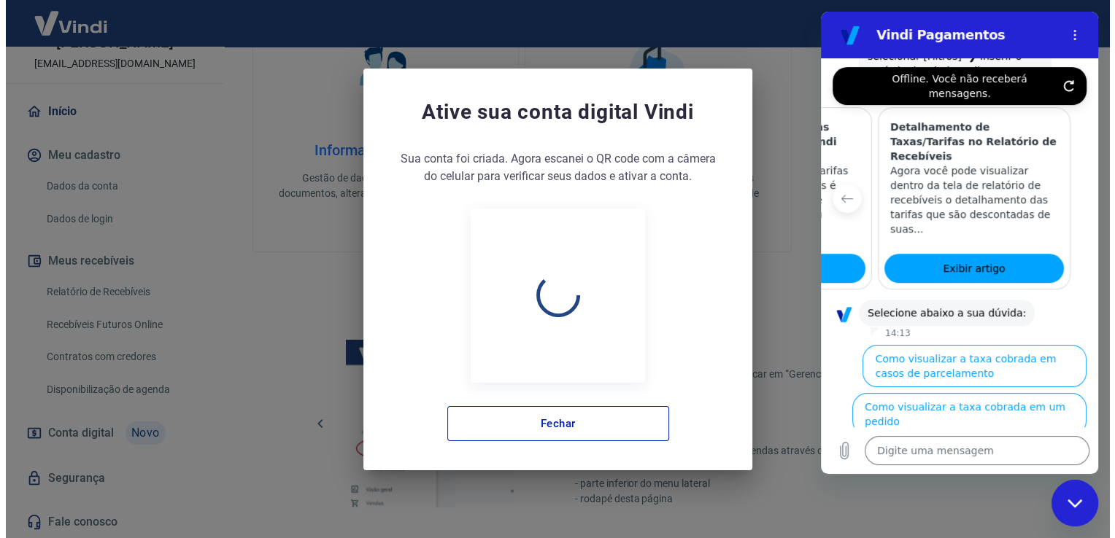
scroll to position [765, 0]
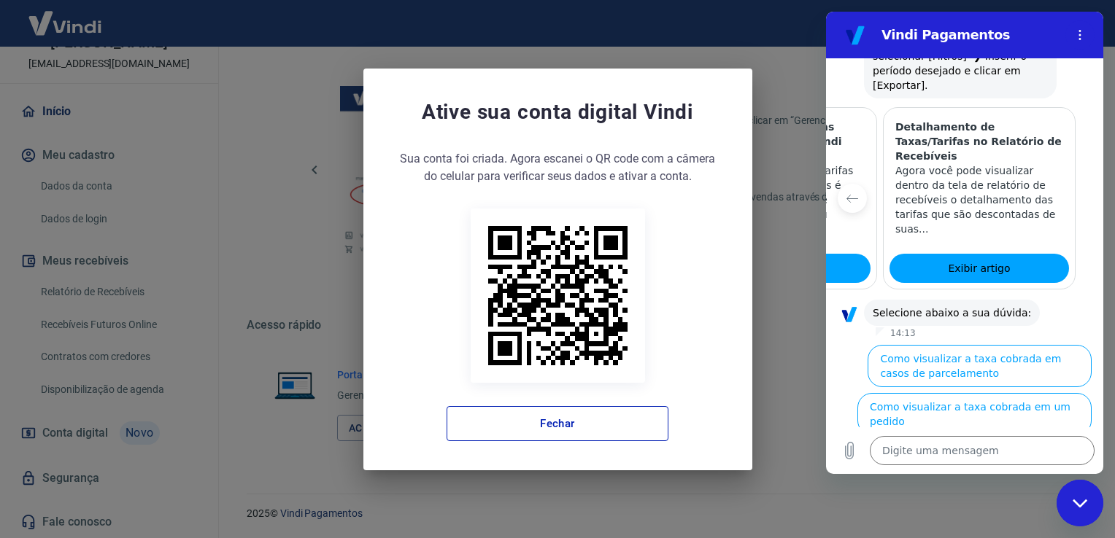
type textarea "x"
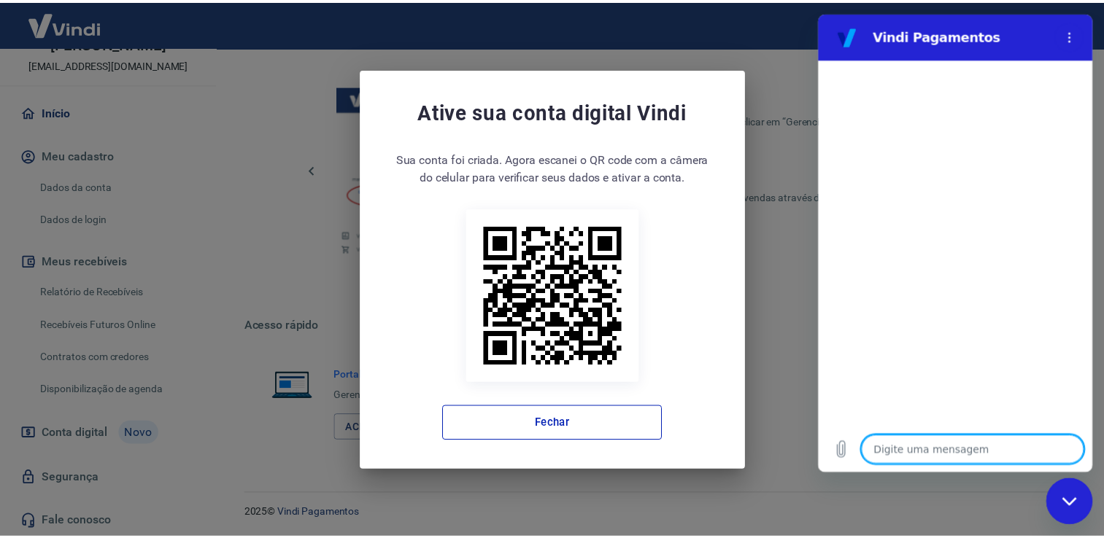
scroll to position [0, 0]
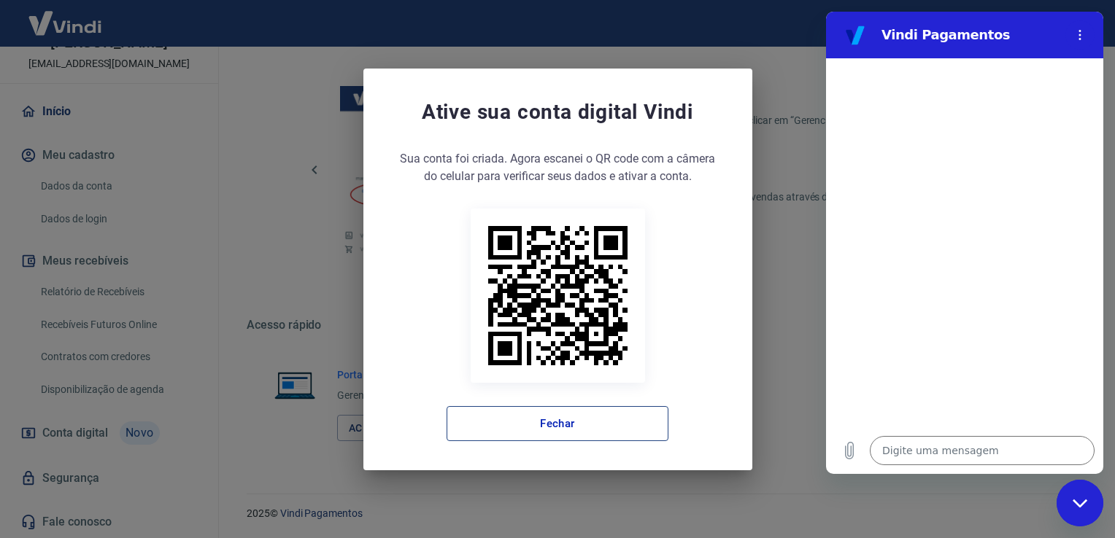
click at [568, 436] on button "Fechar" at bounding box center [558, 423] width 222 height 35
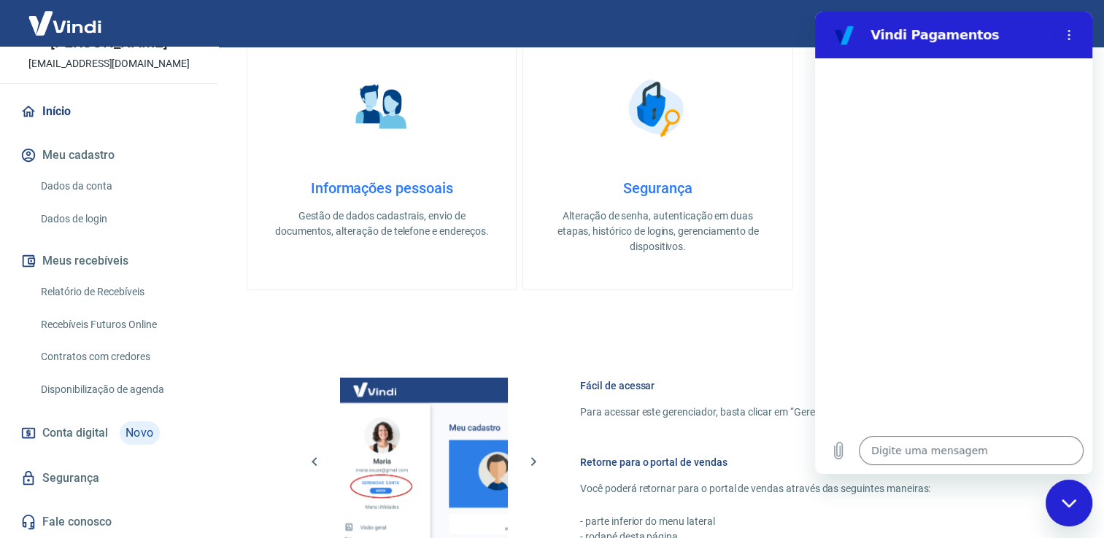
scroll to position [181, 0]
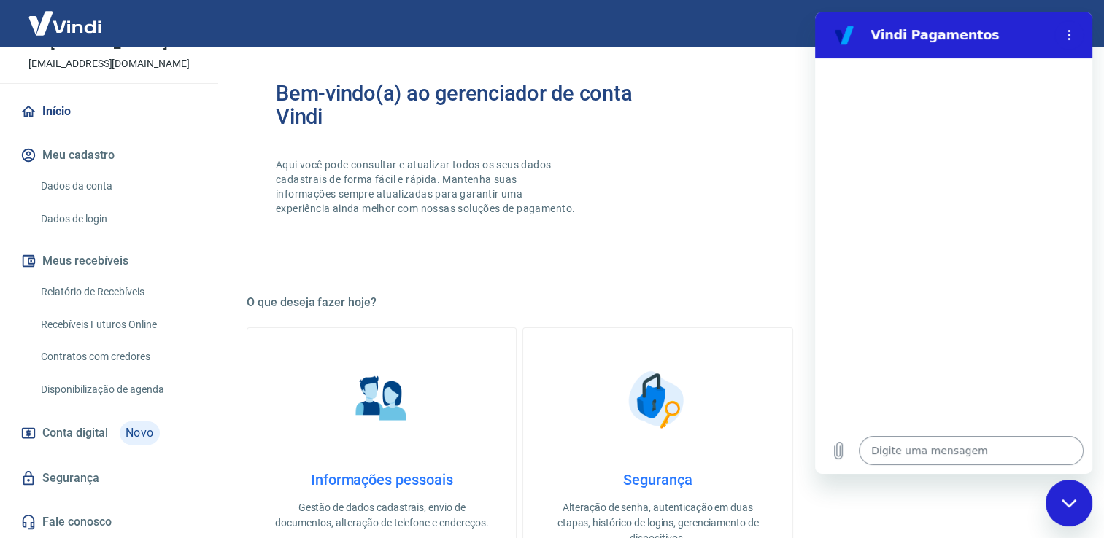
click at [938, 440] on textarea at bounding box center [971, 450] width 225 height 29
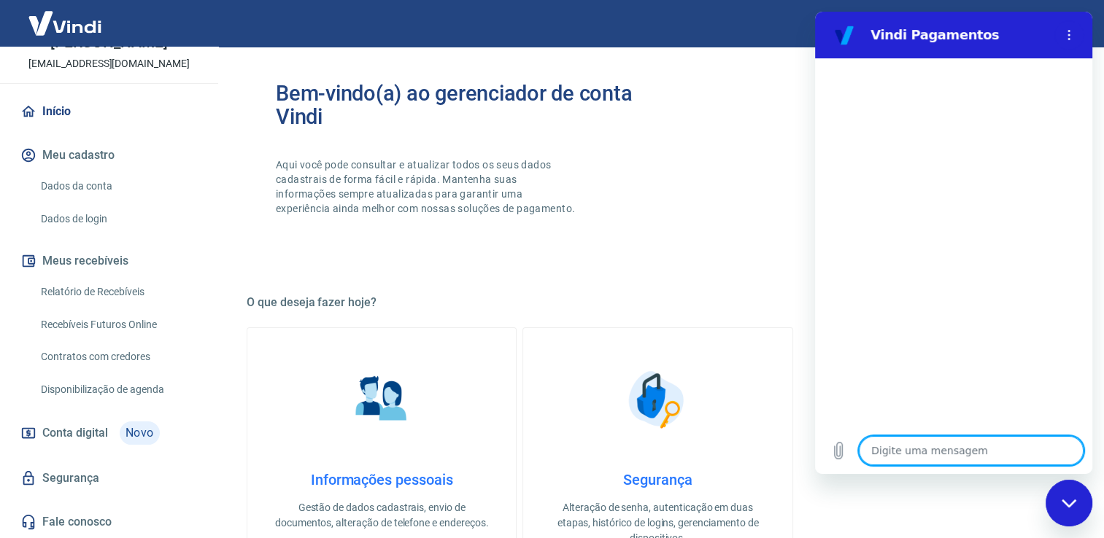
type textarea "O"
type textarea "x"
type textarea "Oi"
type textarea "x"
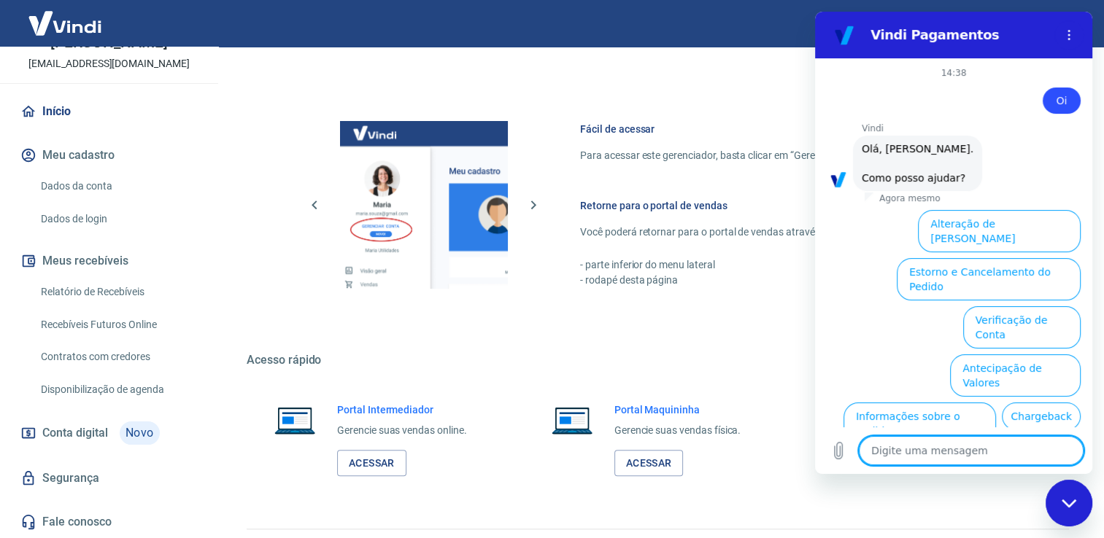
scroll to position [93, 0]
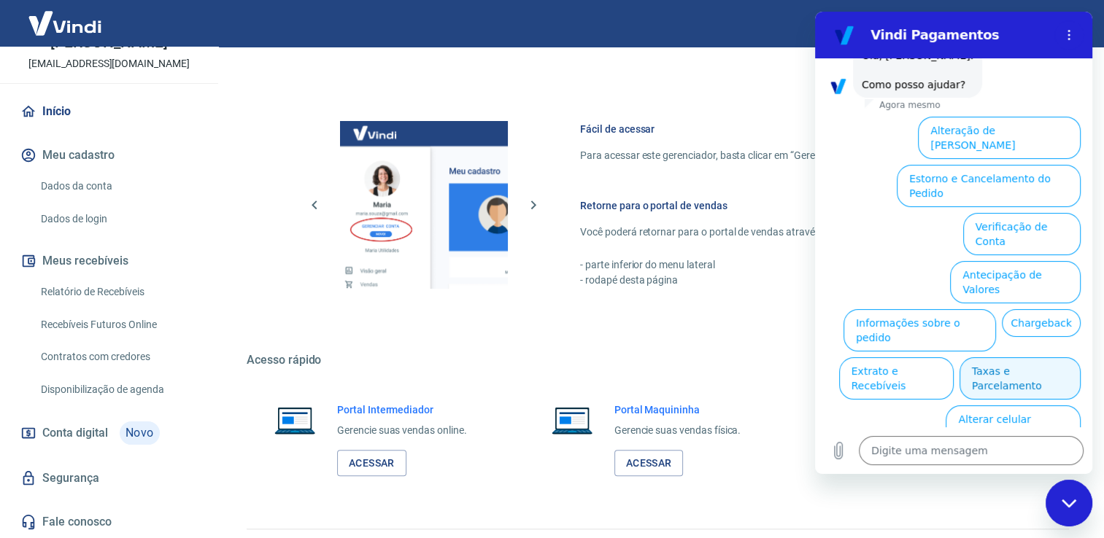
click at [981, 358] on button "Taxas e Parcelamento" at bounding box center [1019, 379] width 121 height 42
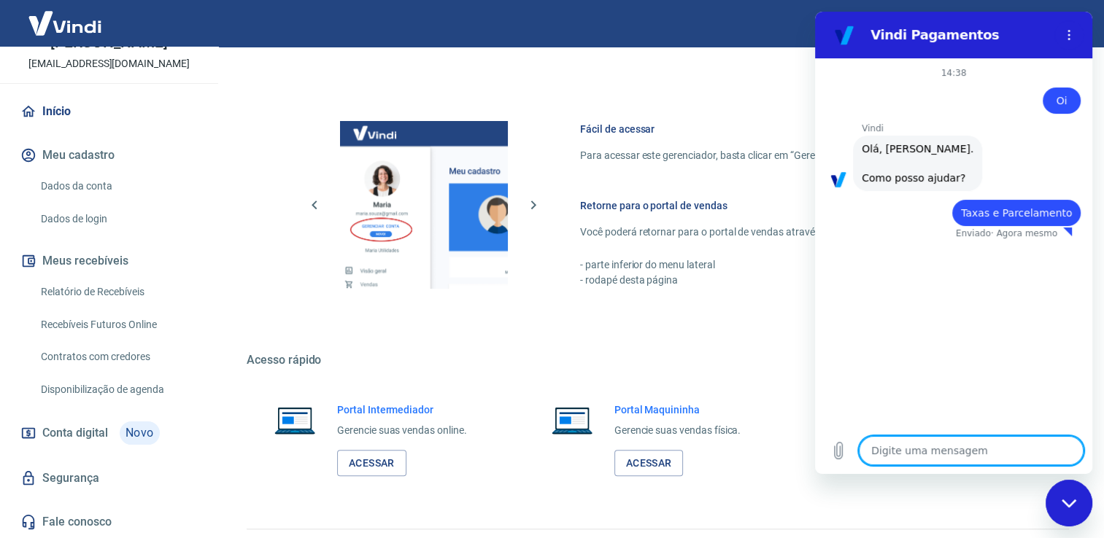
type textarea "x"
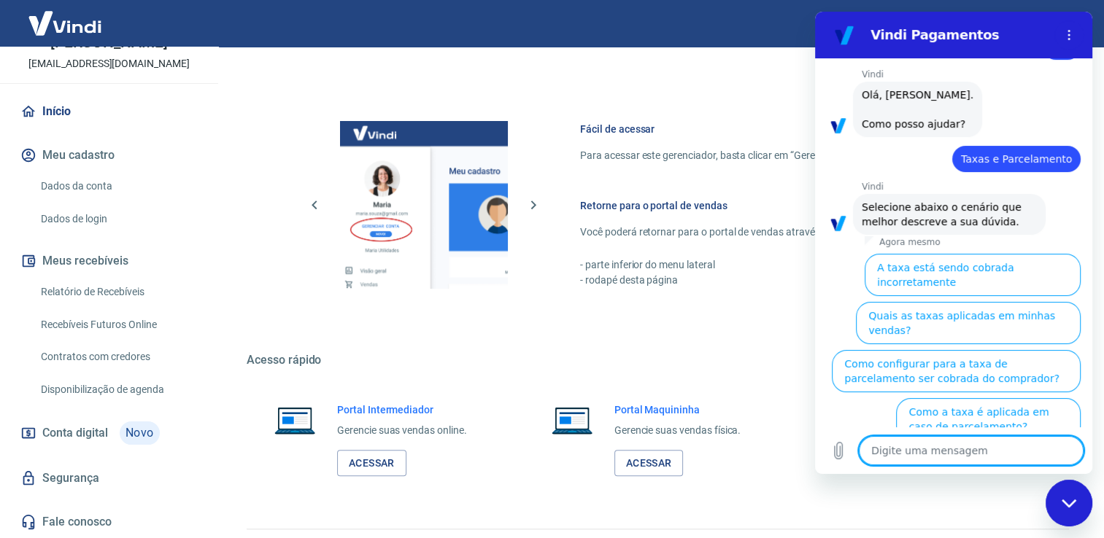
scroll to position [88, 0]
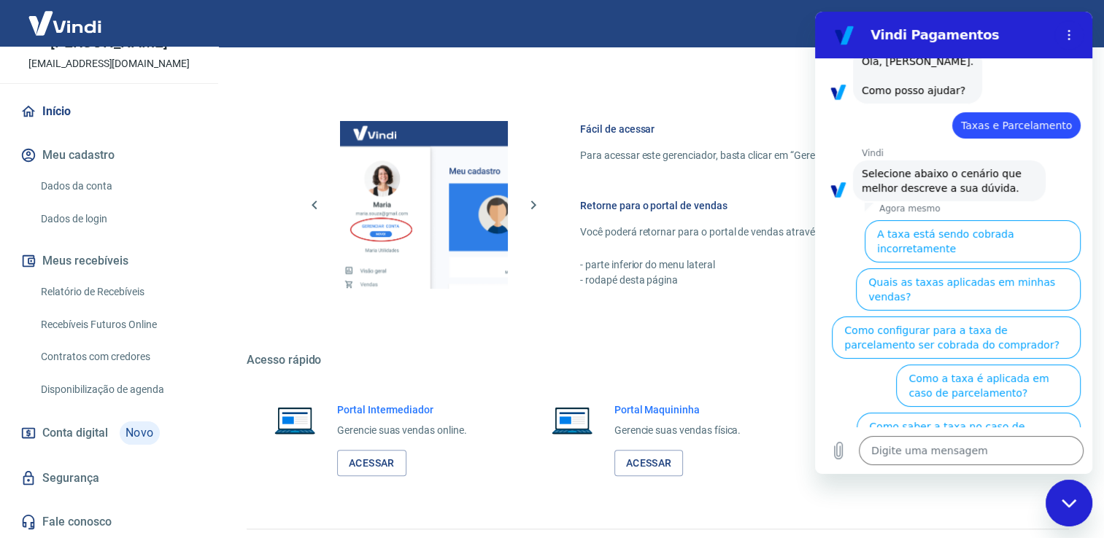
click at [98, 293] on link "Relatório de Recebíveis" at bounding box center [118, 292] width 166 height 30
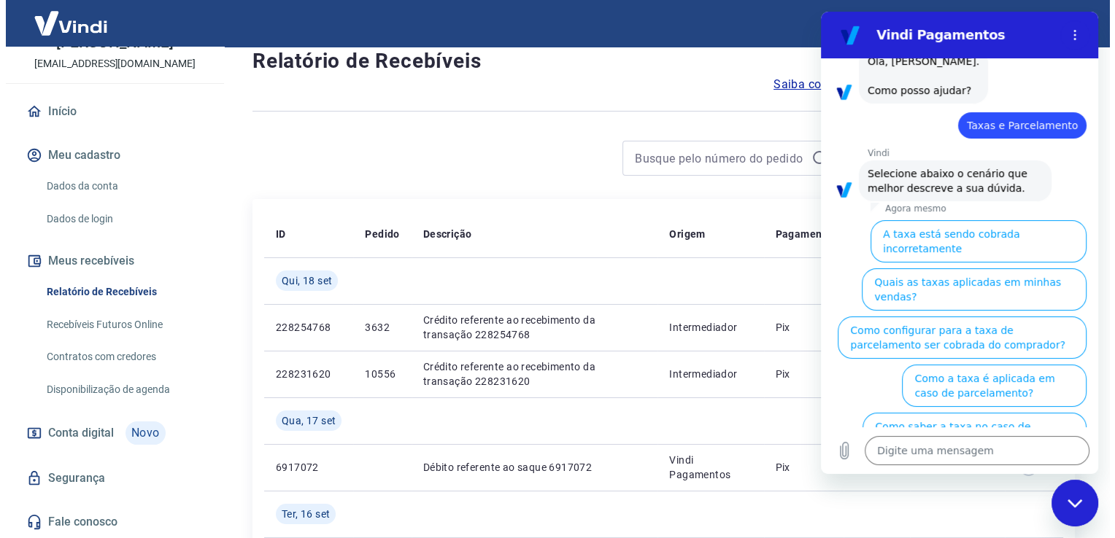
scroll to position [73, 0]
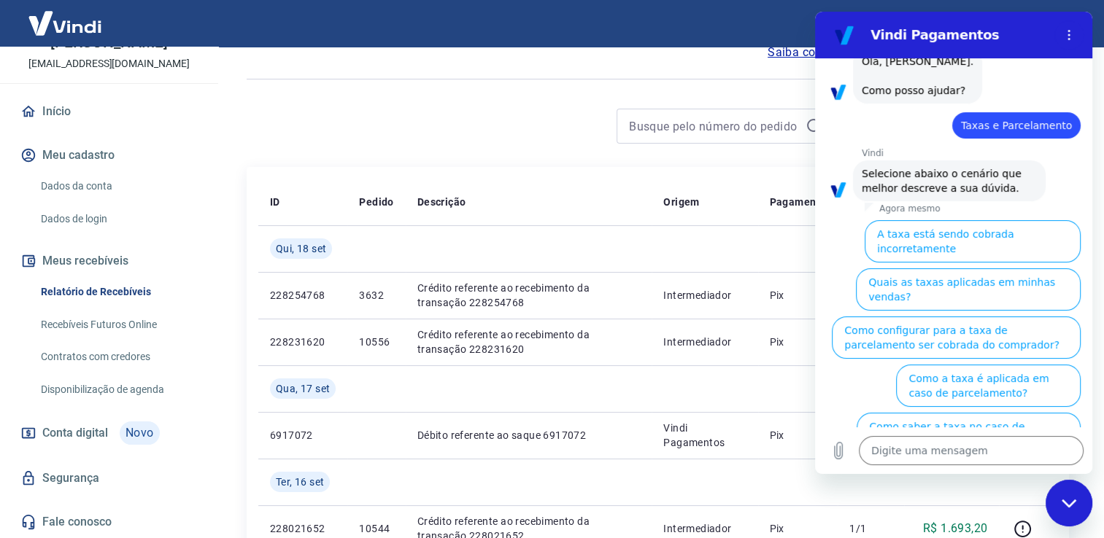
click at [64, 109] on link "Início" at bounding box center [109, 112] width 183 height 32
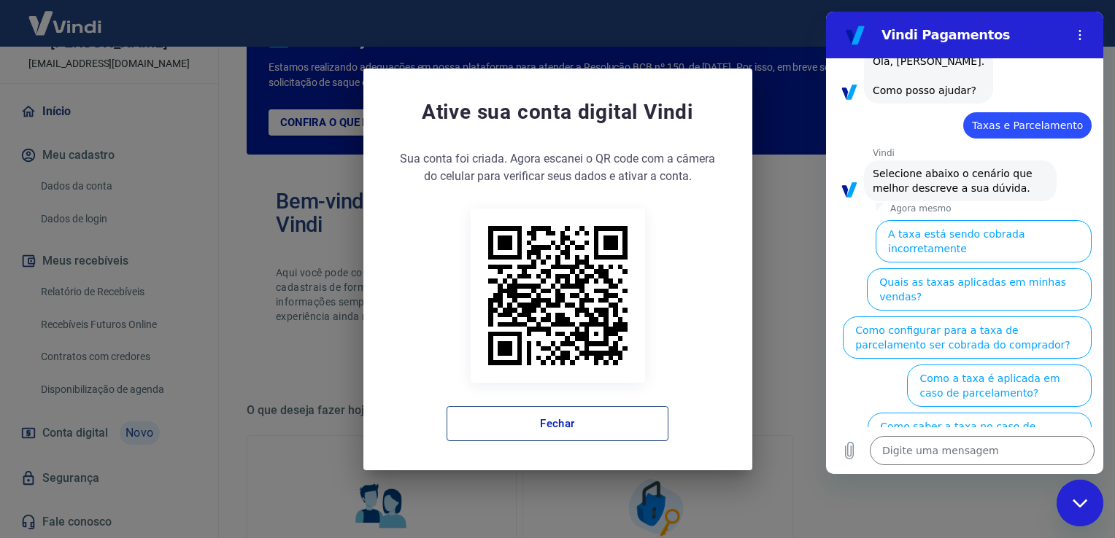
click at [569, 418] on button "Fechar" at bounding box center [558, 423] width 222 height 35
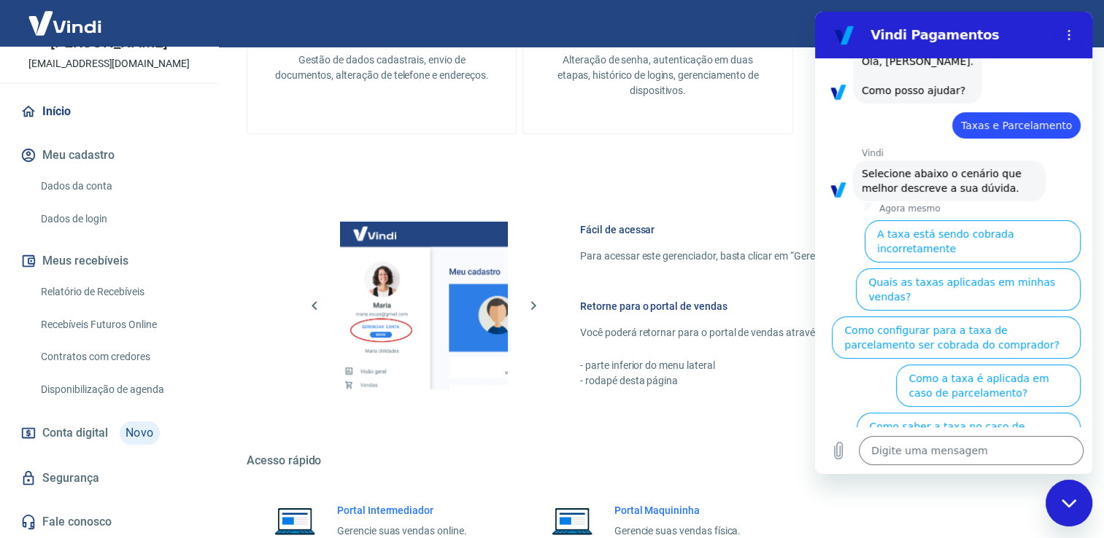
scroll to position [765, 0]
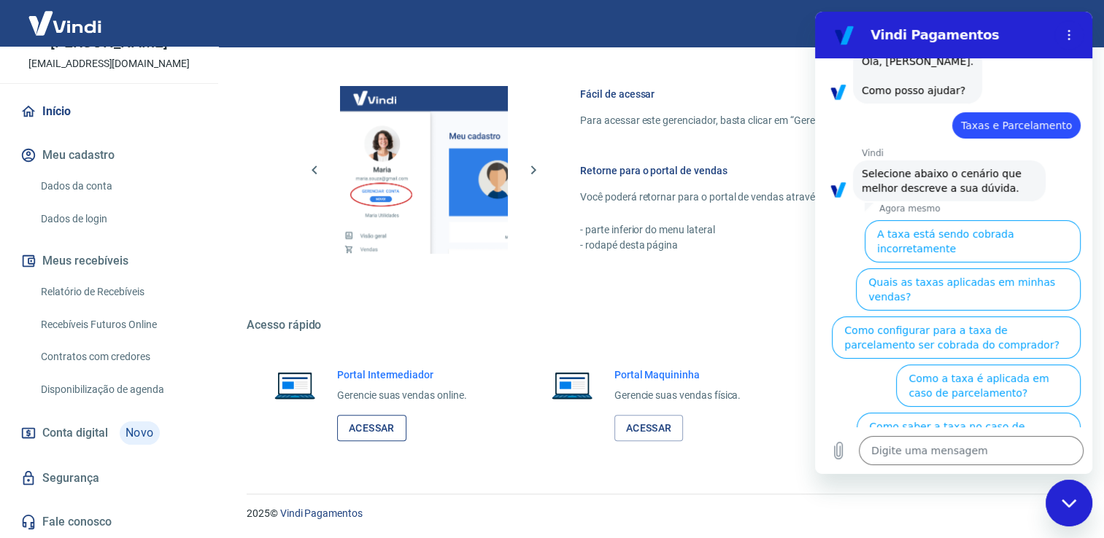
click at [363, 427] on link "Acessar" at bounding box center [371, 428] width 69 height 27
